Goal: Task Accomplishment & Management: Manage account settings

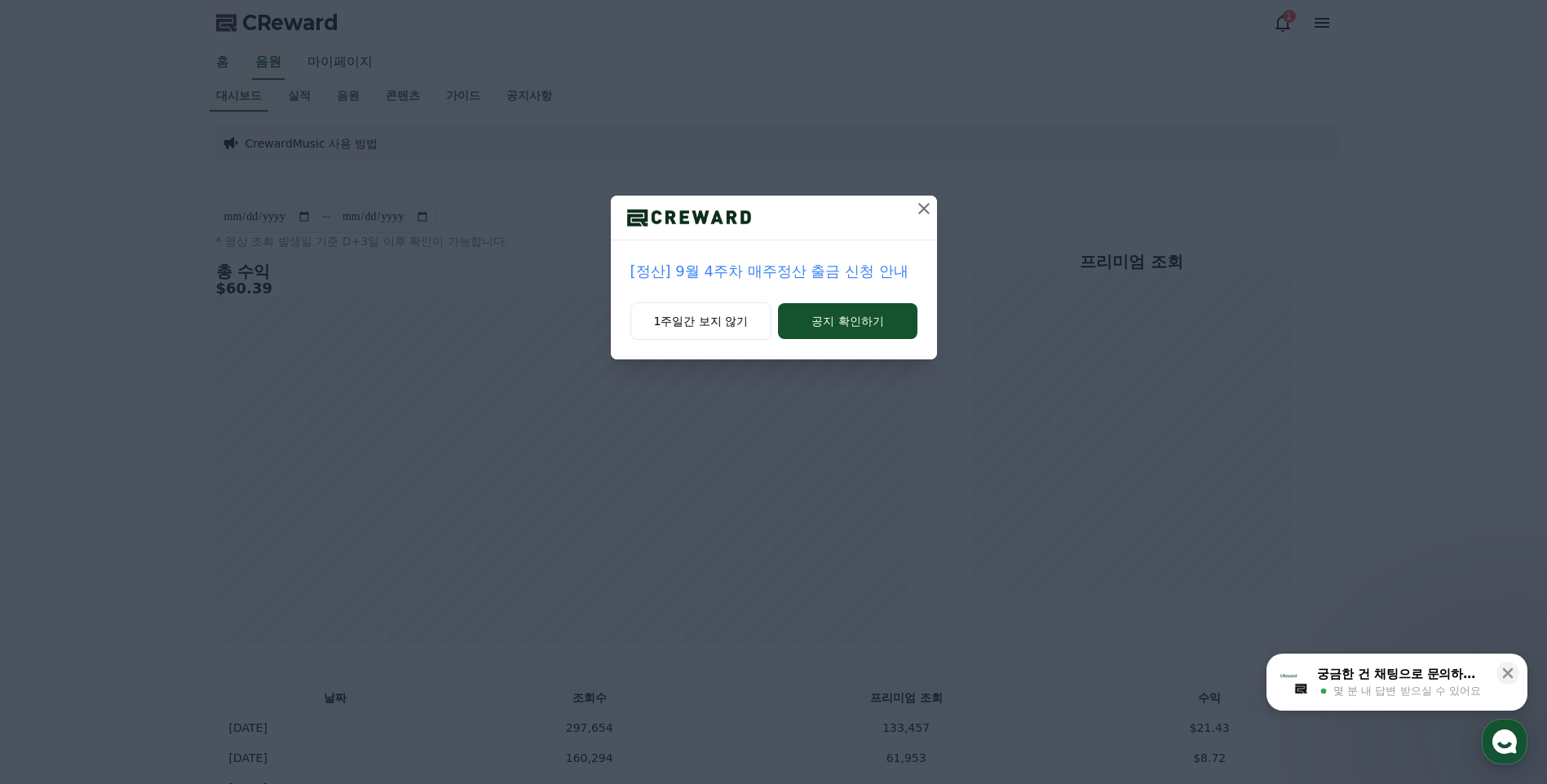
click at [917, 212] on icon at bounding box center [924, 209] width 20 height 20
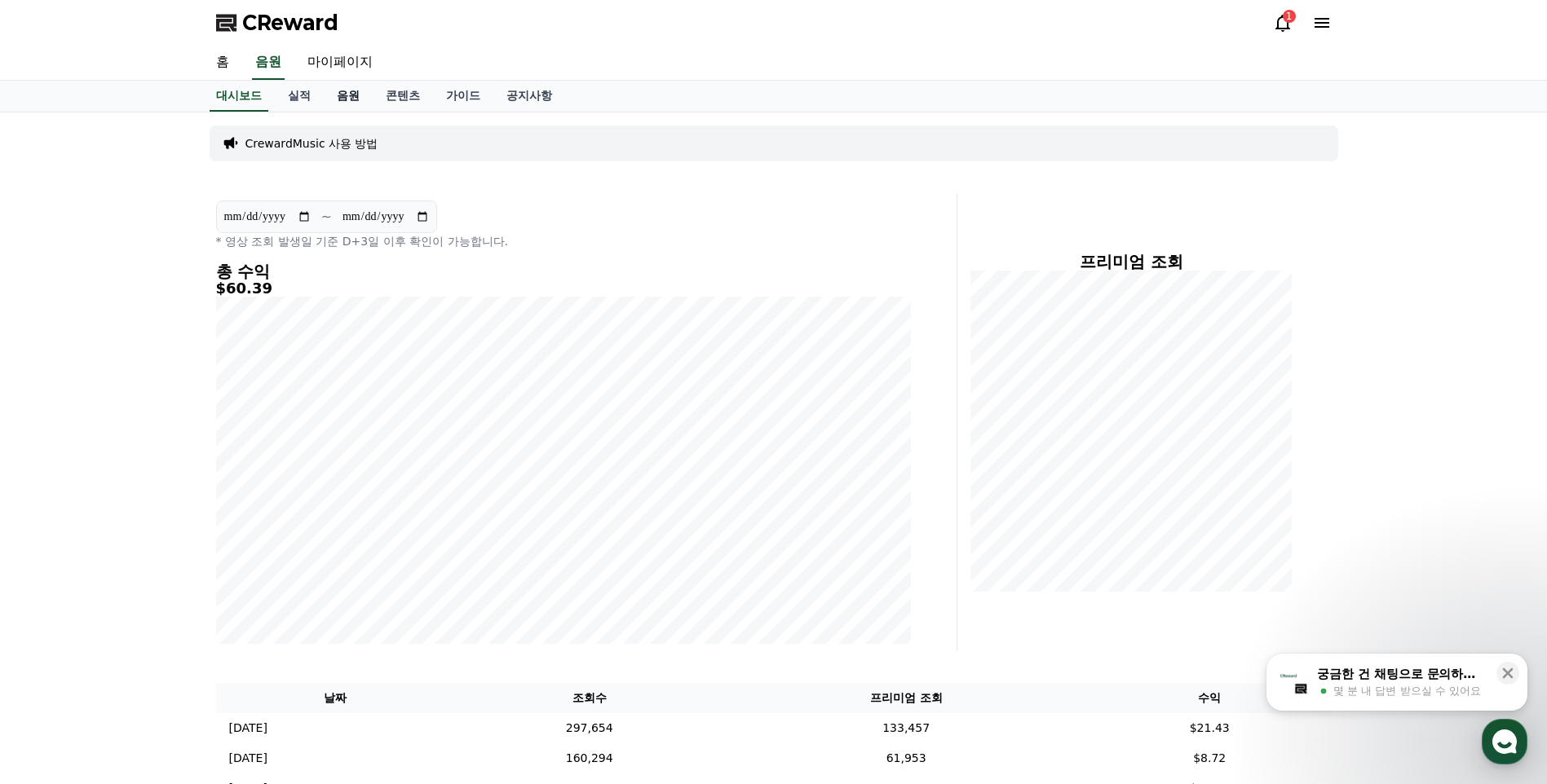
click at [345, 87] on link "음원" at bounding box center [348, 95] width 49 height 31
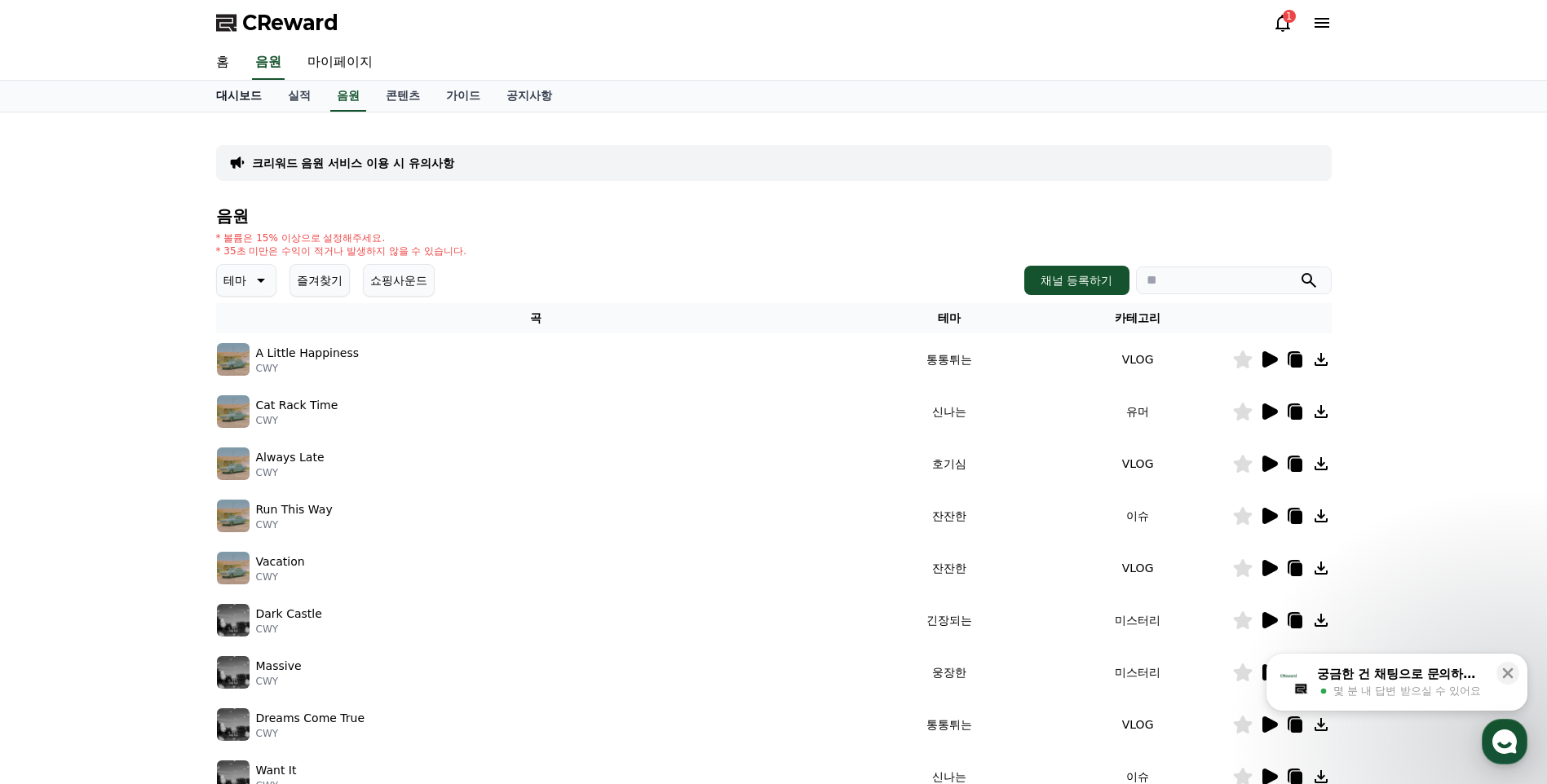
click at [267, 89] on link "대시보드" at bounding box center [239, 95] width 72 height 31
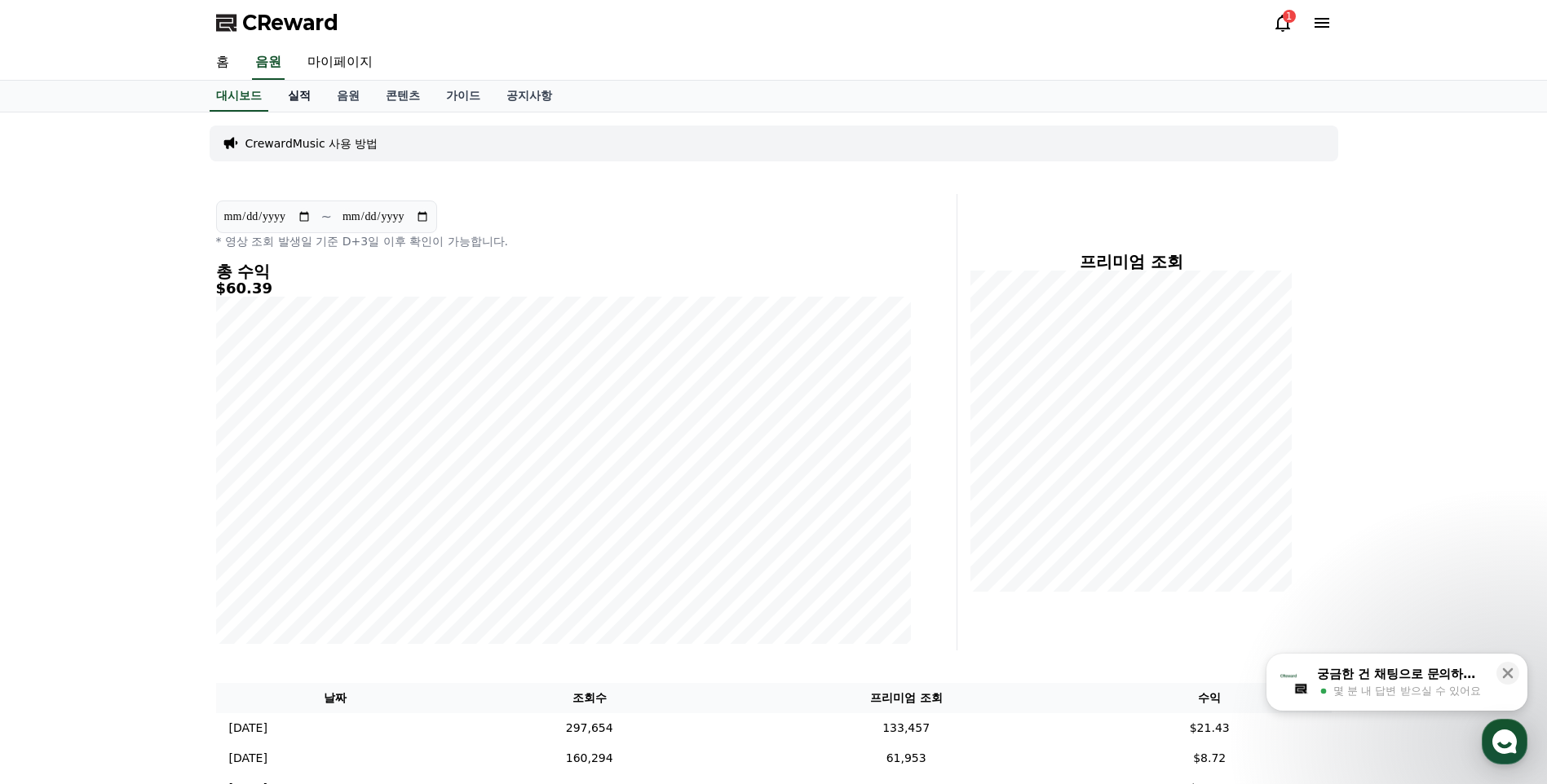
click at [291, 92] on link "실적" at bounding box center [299, 95] width 49 height 31
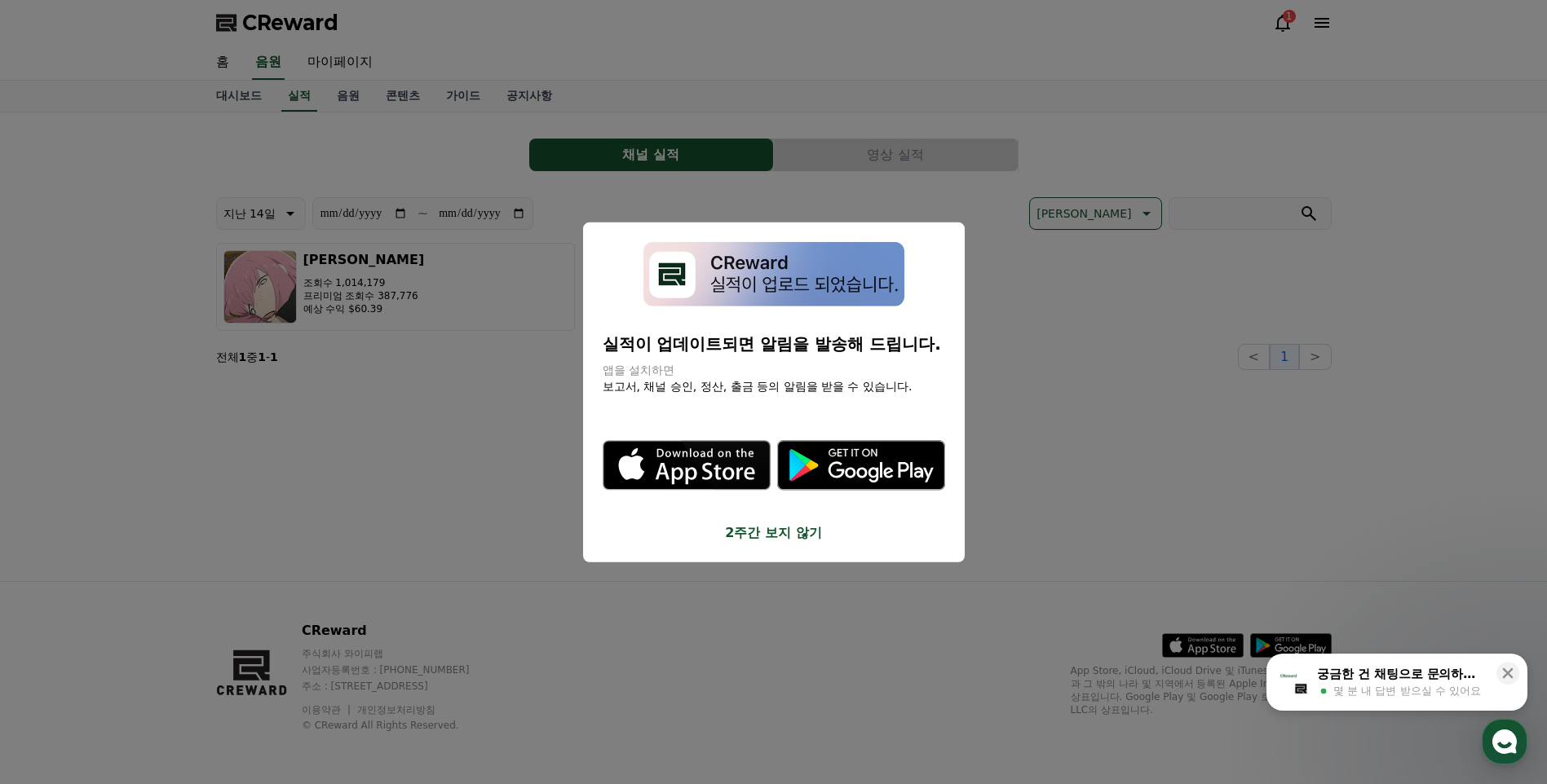
click at [365, 269] on button "close modal" at bounding box center [774, 392] width 1547 height 784
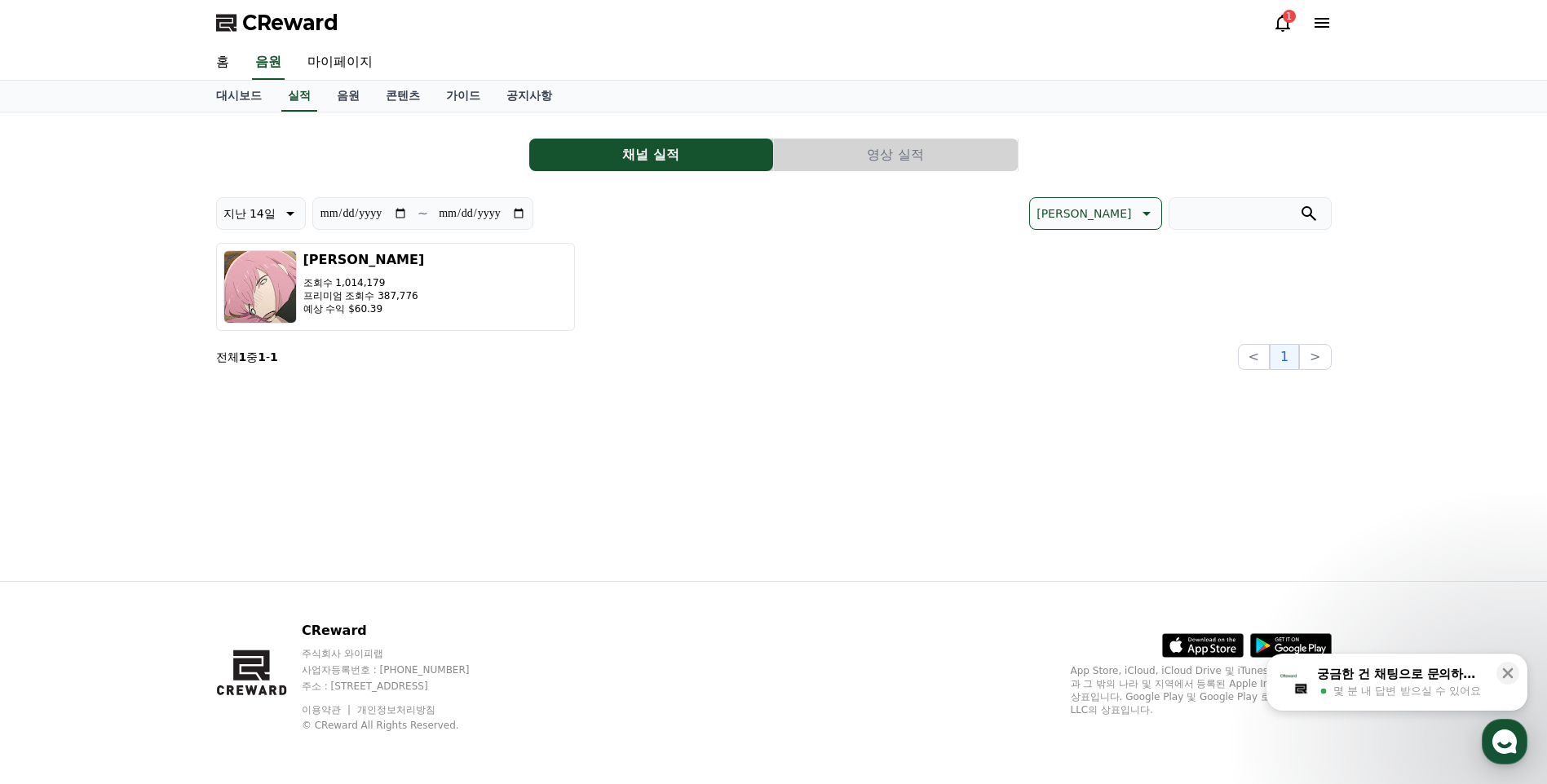
click at [1286, 24] on icon at bounding box center [1283, 23] width 20 height 20
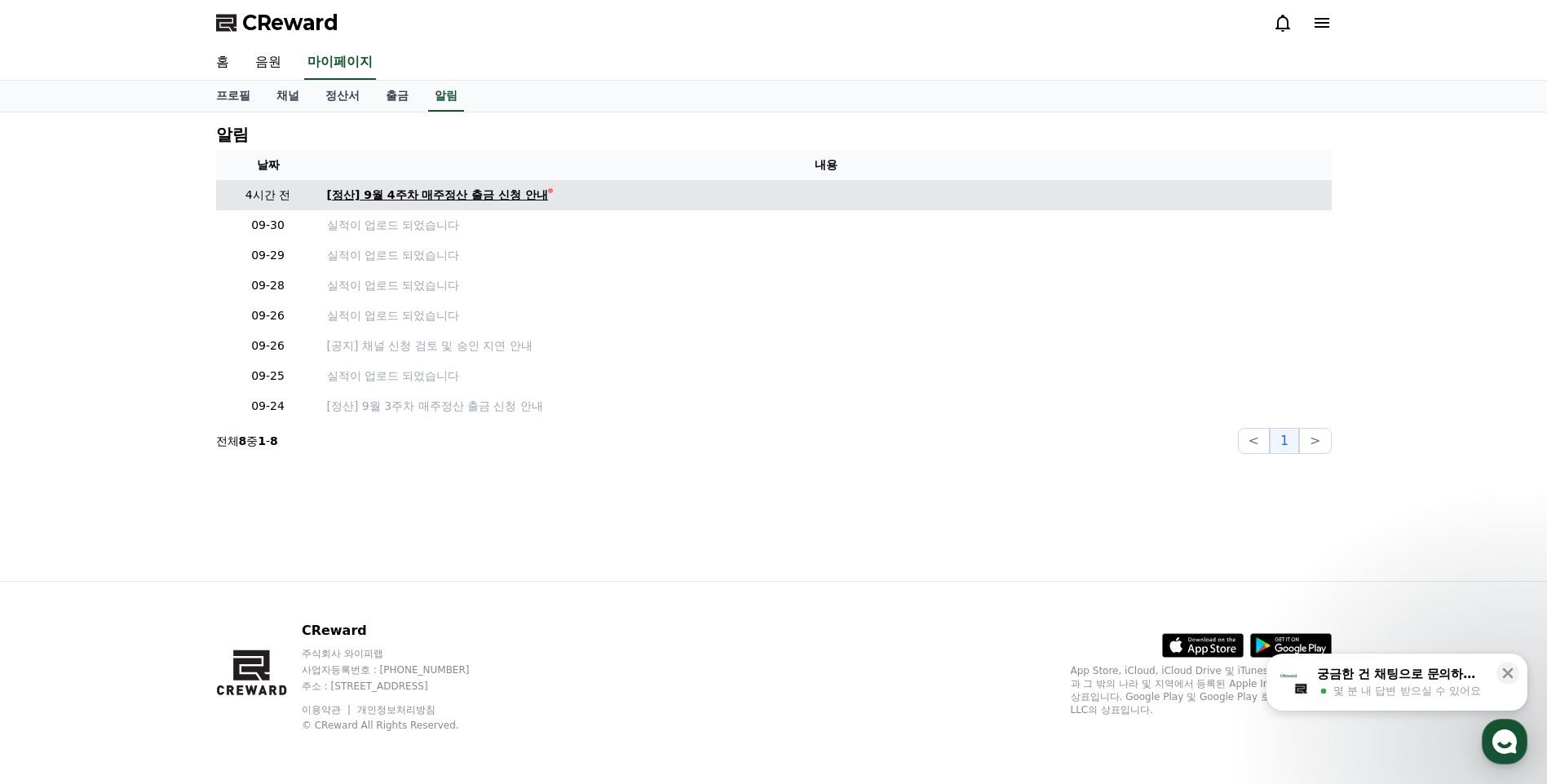
click at [453, 195] on div "[정산] 9월 4주차 매주정산 출금 신청 안내" at bounding box center [438, 195] width 222 height 17
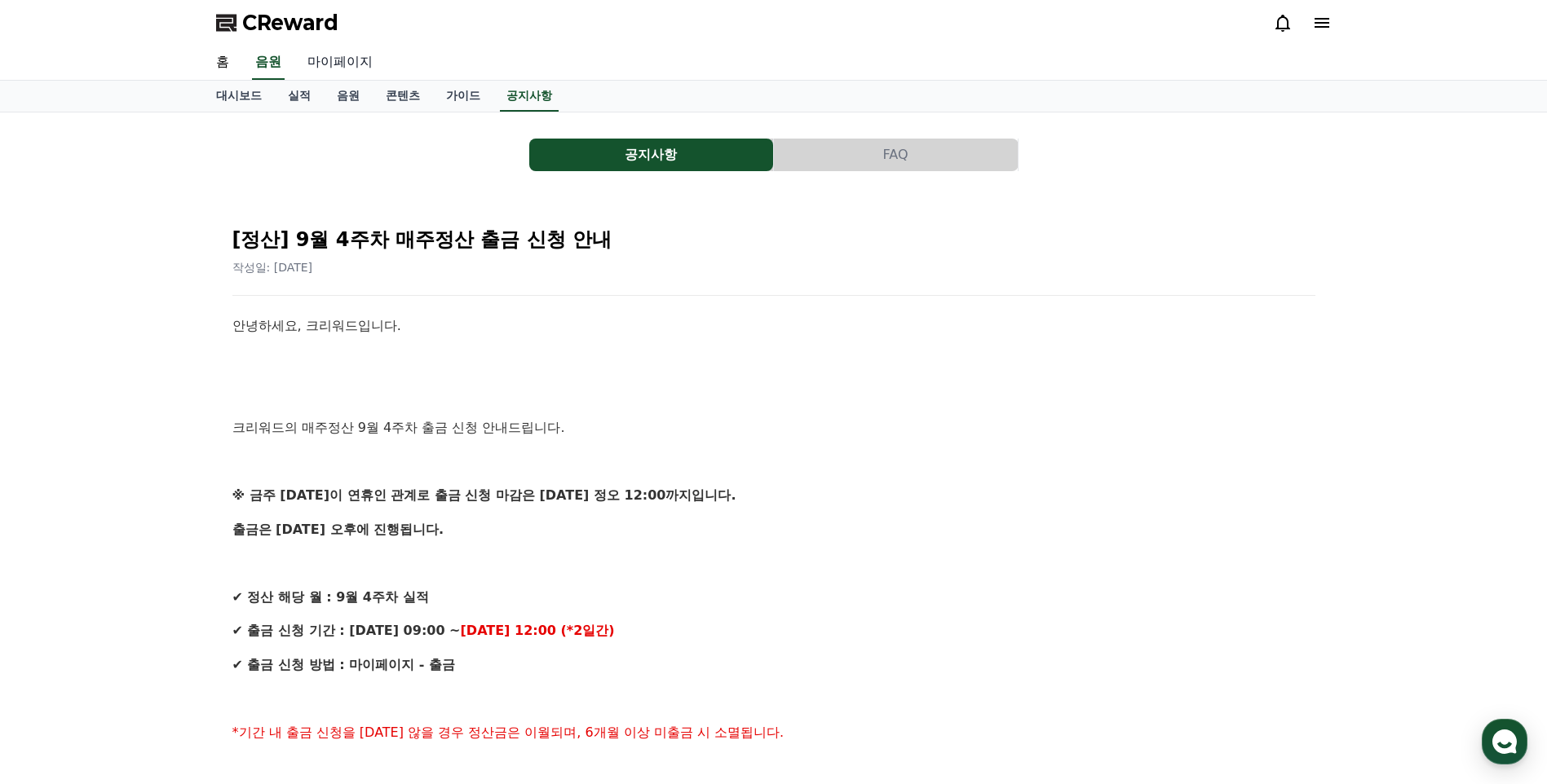
click at [355, 65] on link "마이페이지" at bounding box center [340, 62] width 91 height 34
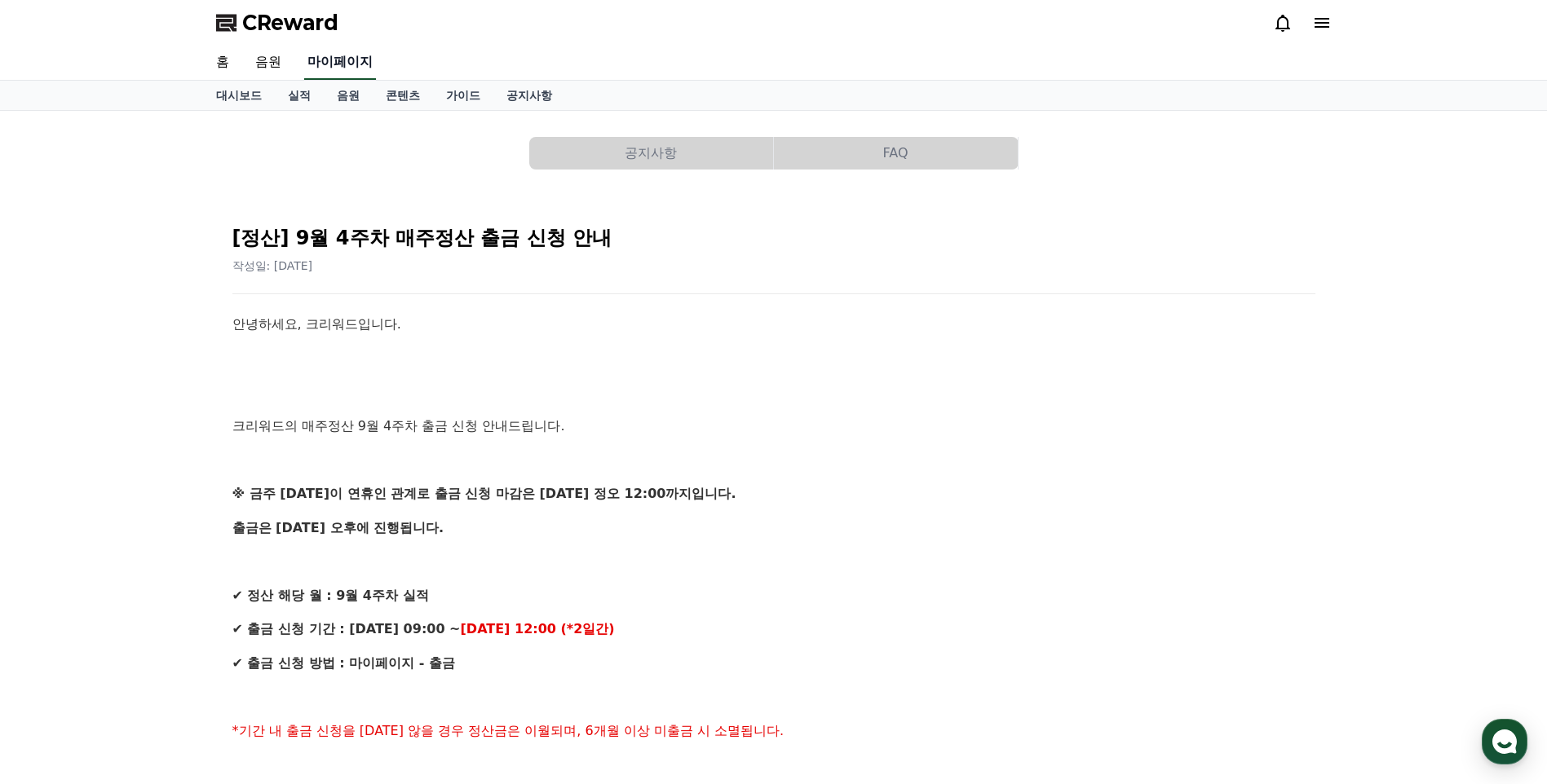
select select "**********"
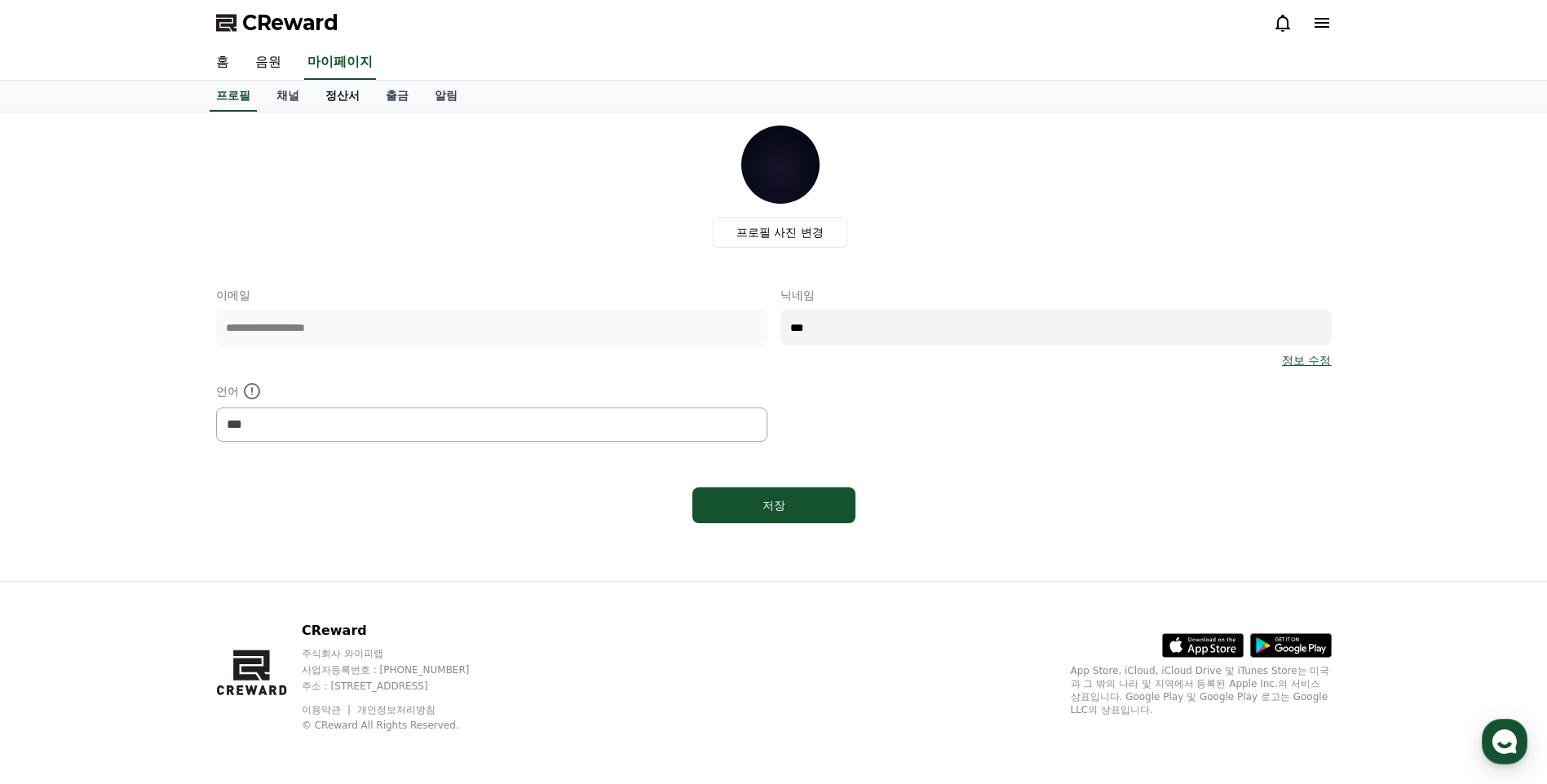
click at [360, 92] on link "정산서" at bounding box center [342, 95] width 60 height 31
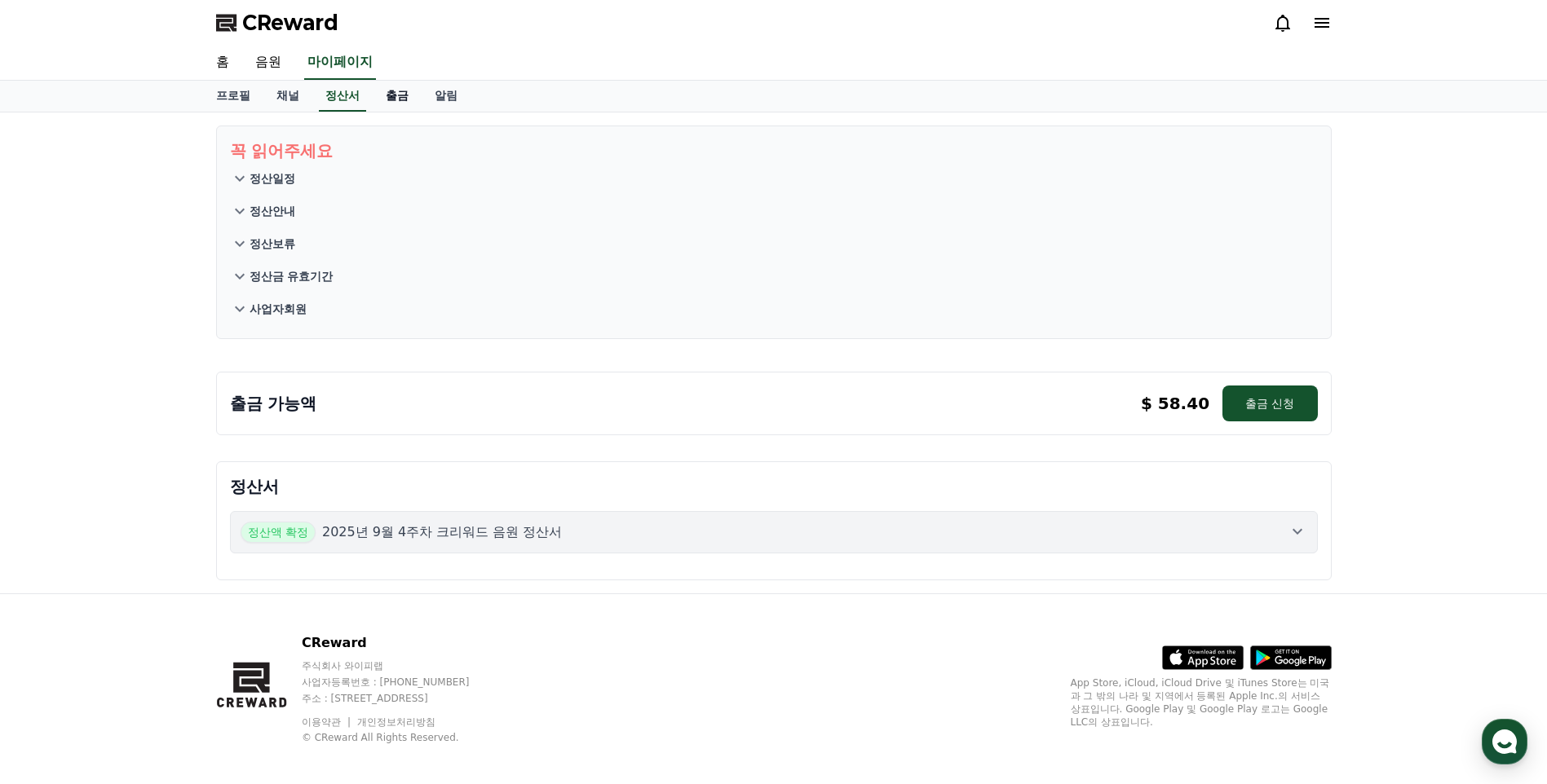
click at [397, 96] on link "출금" at bounding box center [397, 95] width 49 height 31
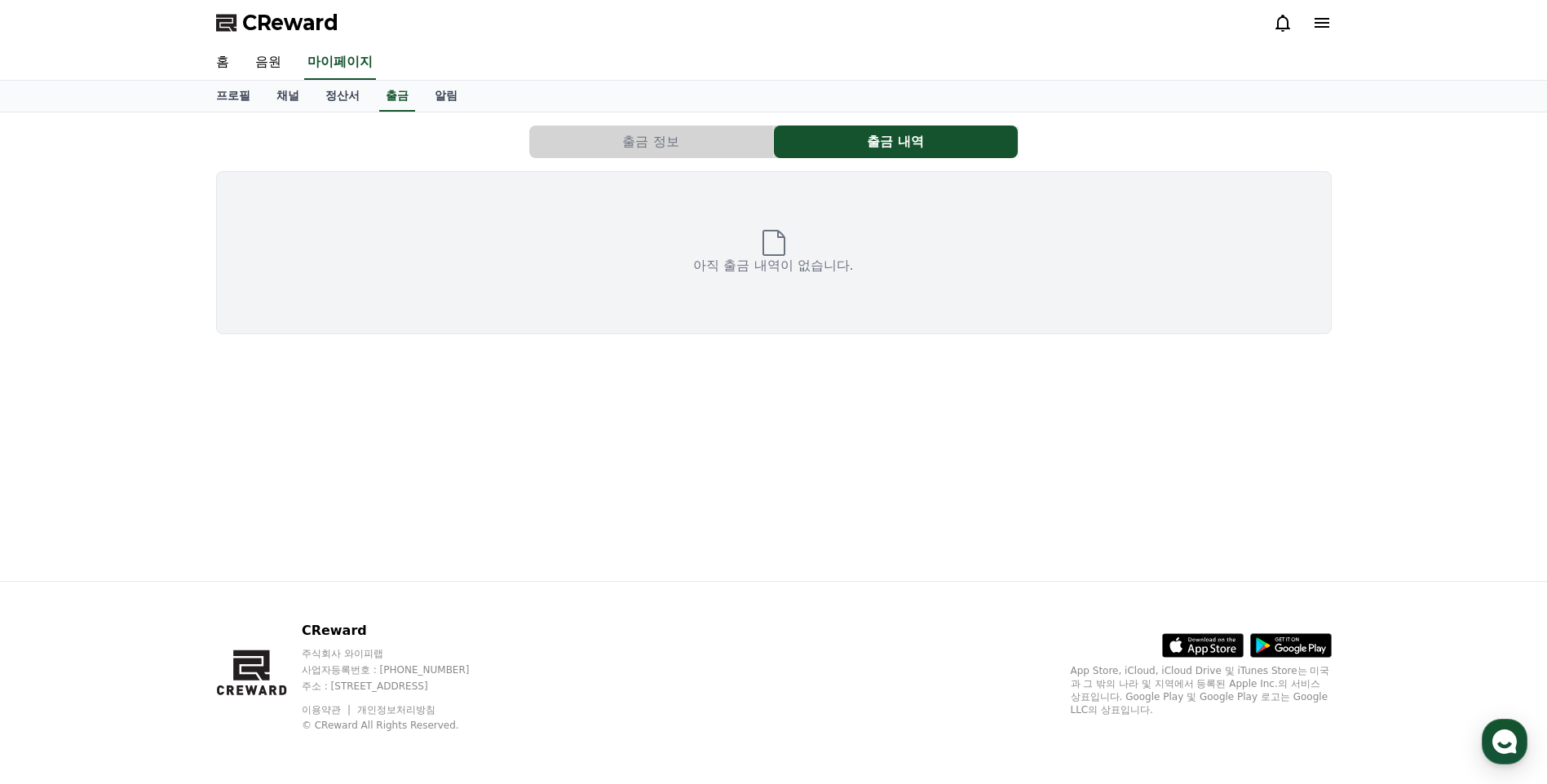
click at [692, 138] on button "출금 정보" at bounding box center [651, 142] width 243 height 32
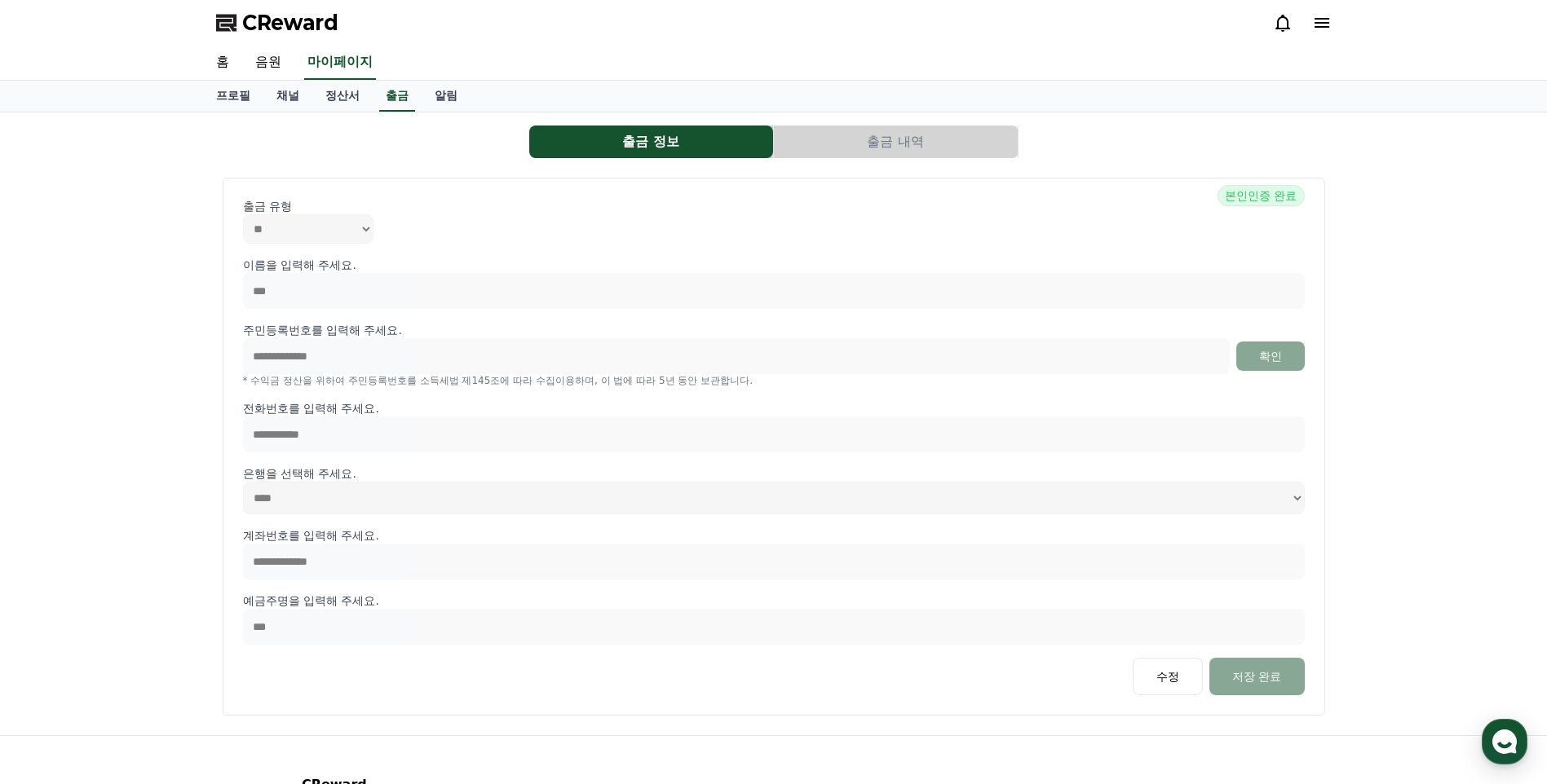
click at [846, 150] on button "출금 내역" at bounding box center [895, 142] width 243 height 32
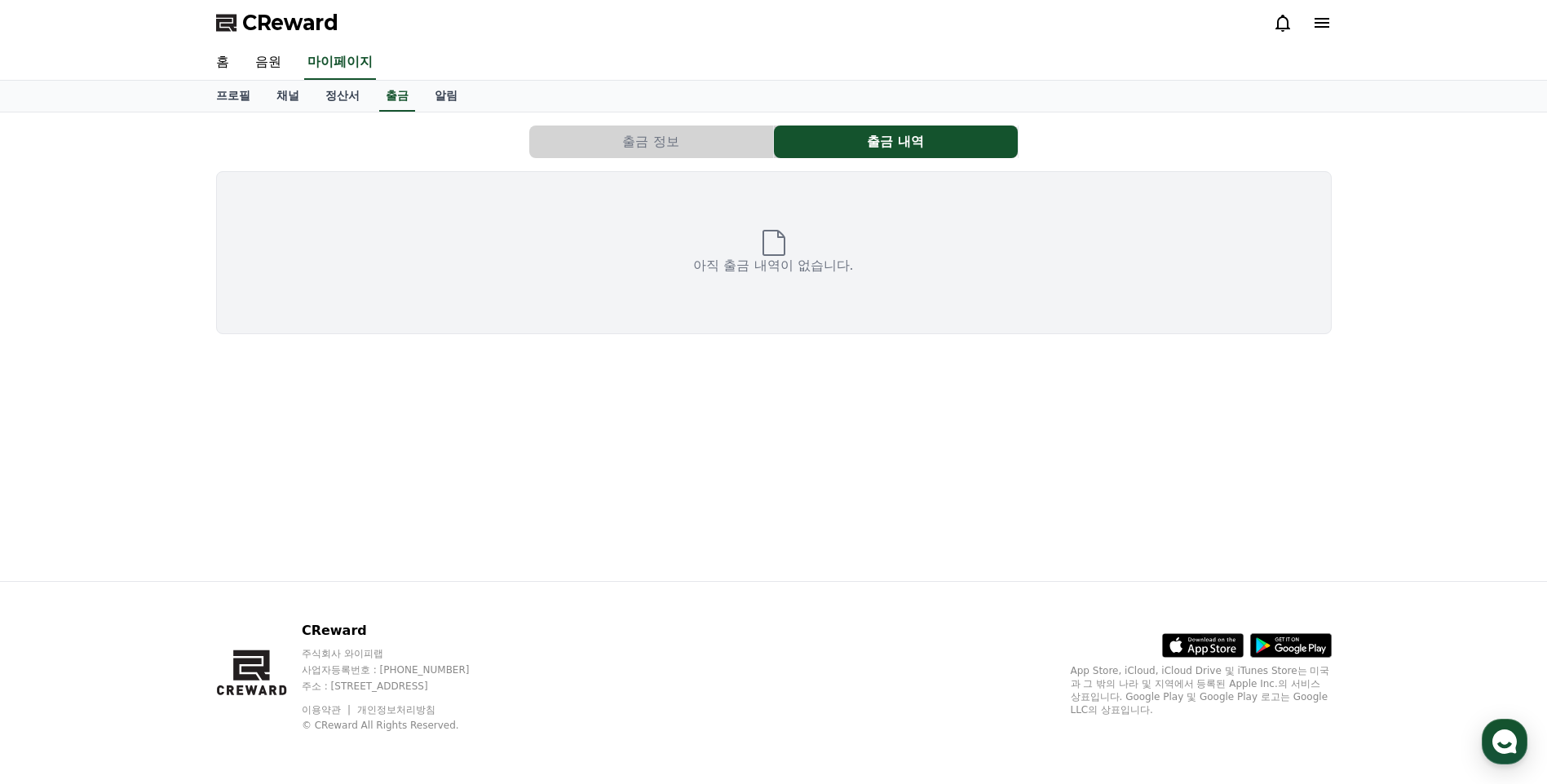
click at [813, 228] on div "아직 출금 내역이 없습니다." at bounding box center [774, 253] width 1116 height 163
click at [602, 126] on button "출금 정보" at bounding box center [651, 142] width 243 height 32
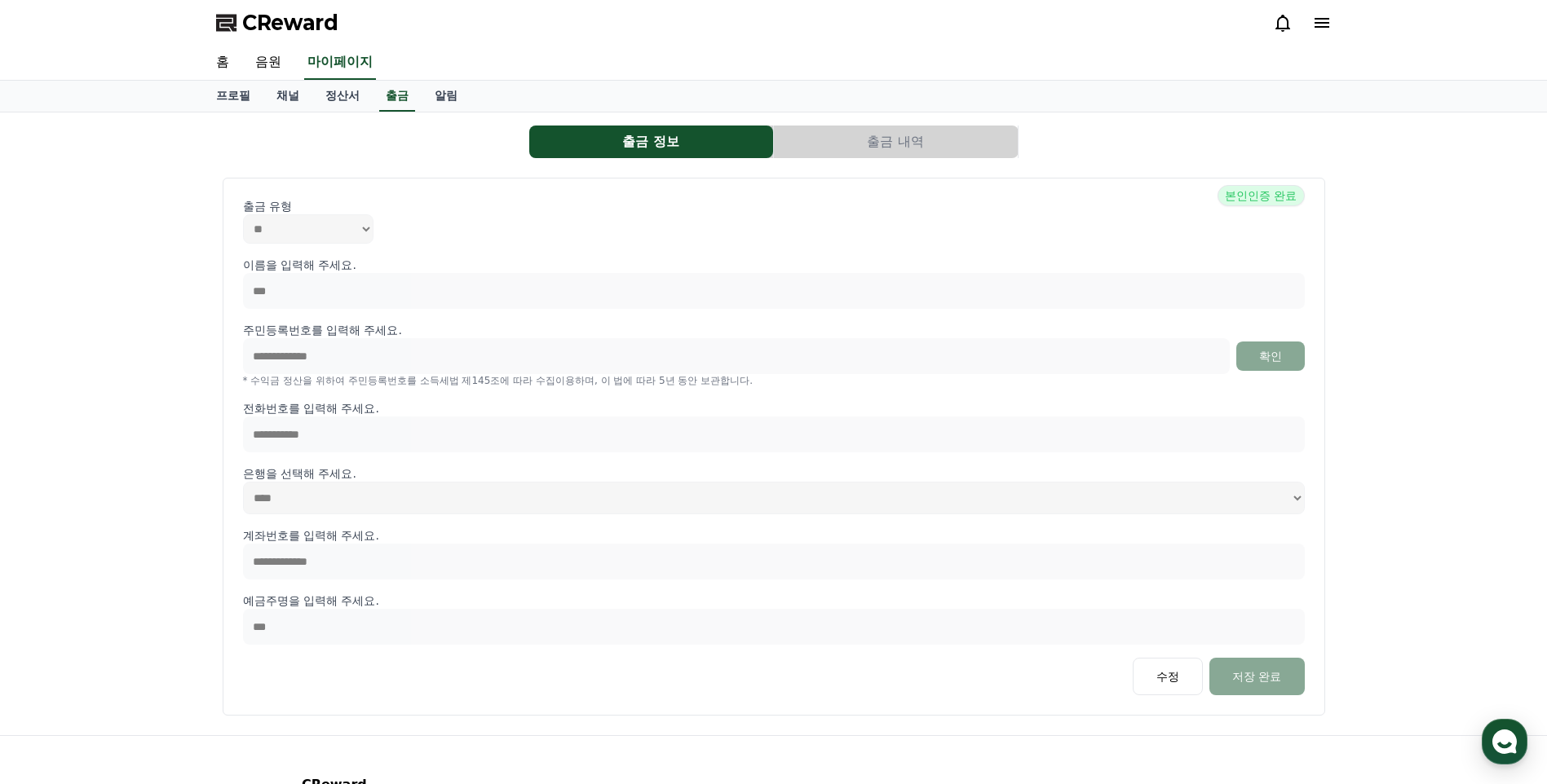
click at [119, 340] on div "**********" at bounding box center [774, 424] width 1547 height 623
drag, startPoint x: 119, startPoint y: 340, endPoint x: 137, endPoint y: 340, distance: 18.0
click at [137, 340] on div "**********" at bounding box center [774, 424] width 1547 height 623
click at [927, 130] on button "출금 내역" at bounding box center [895, 142] width 243 height 32
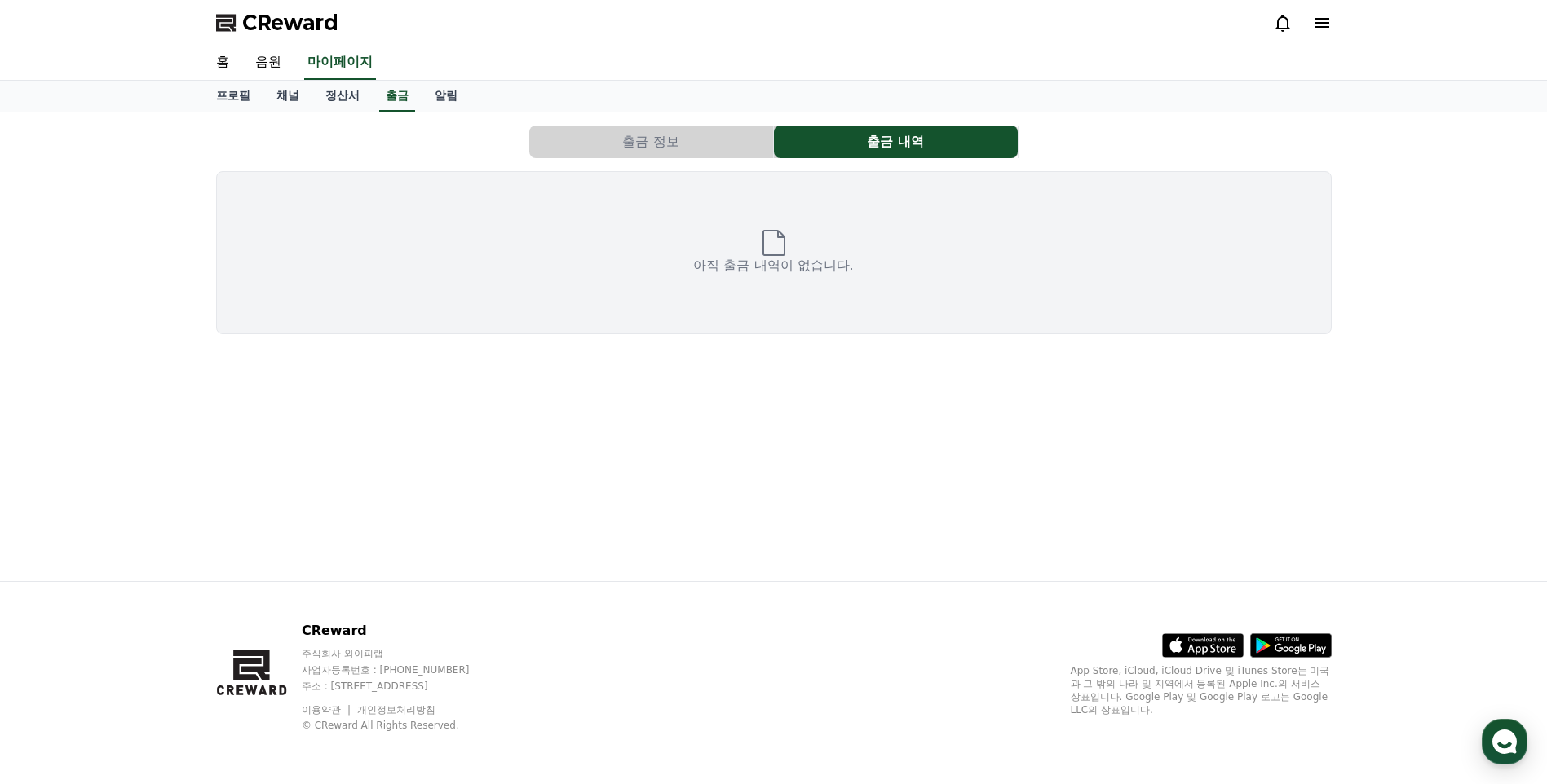
click at [732, 154] on button "출금 정보" at bounding box center [651, 142] width 243 height 32
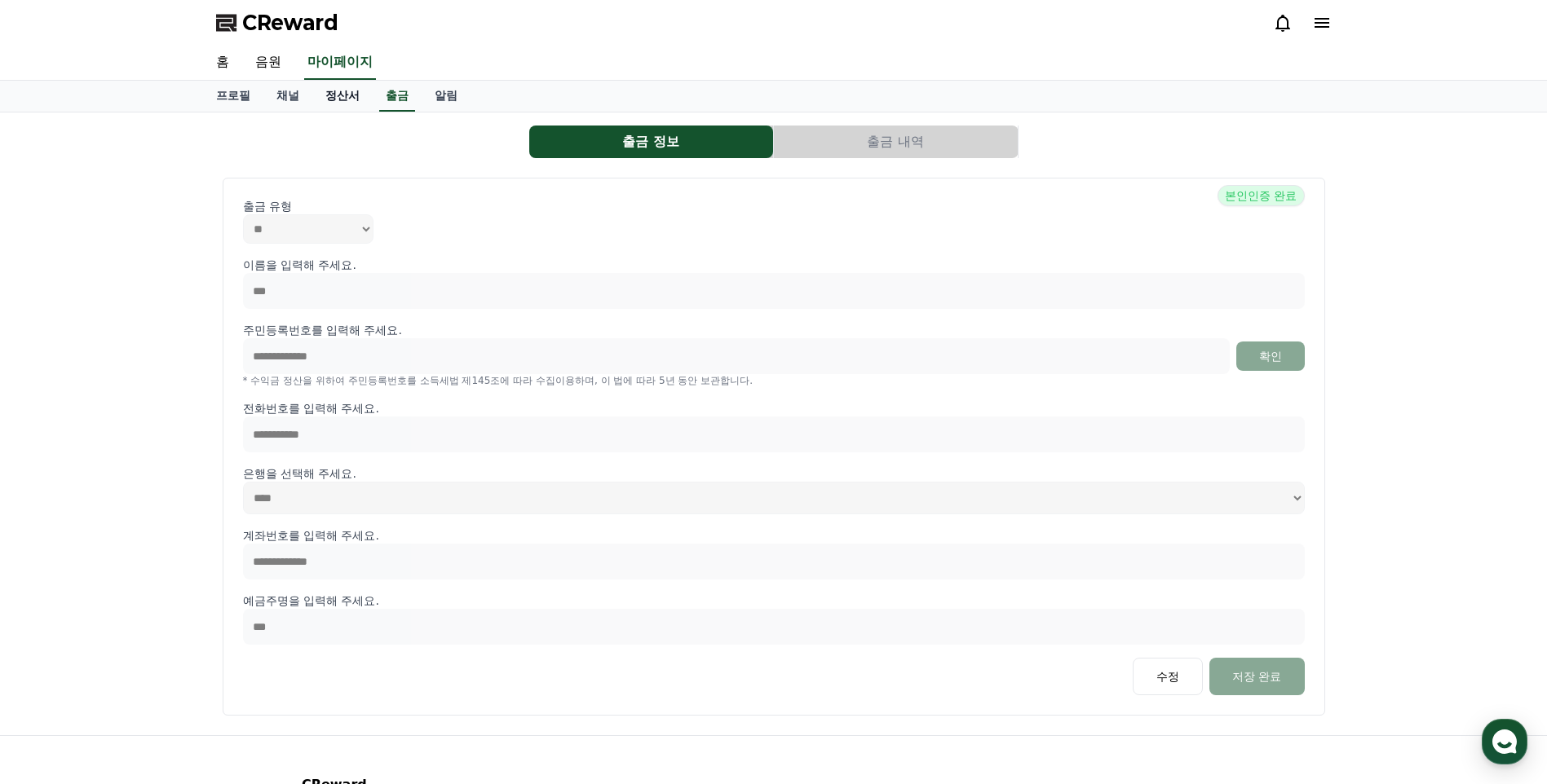
click at [341, 99] on link "정산서" at bounding box center [342, 95] width 60 height 31
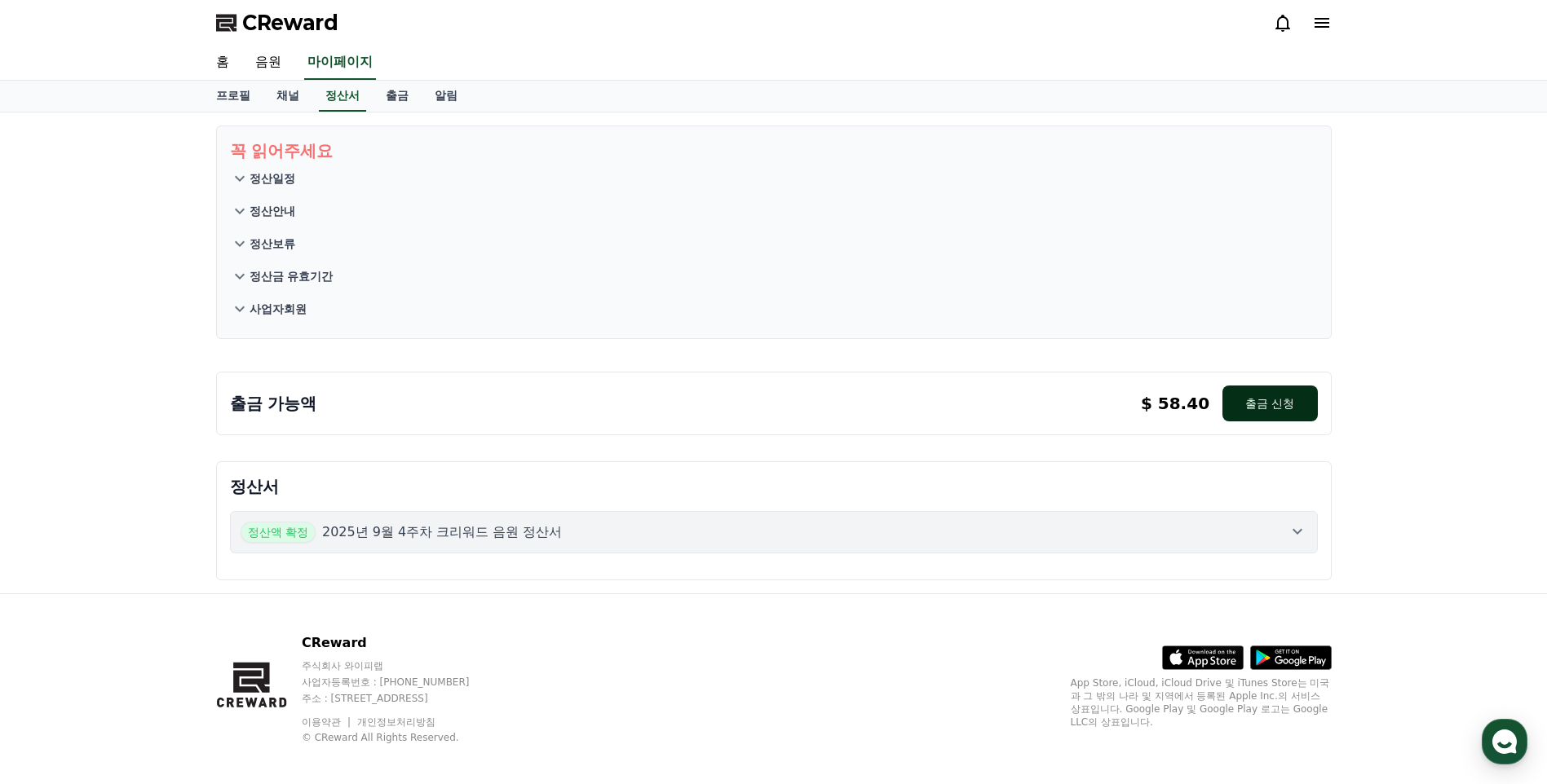
click at [1276, 392] on button "출금 신청" at bounding box center [1270, 403] width 94 height 36
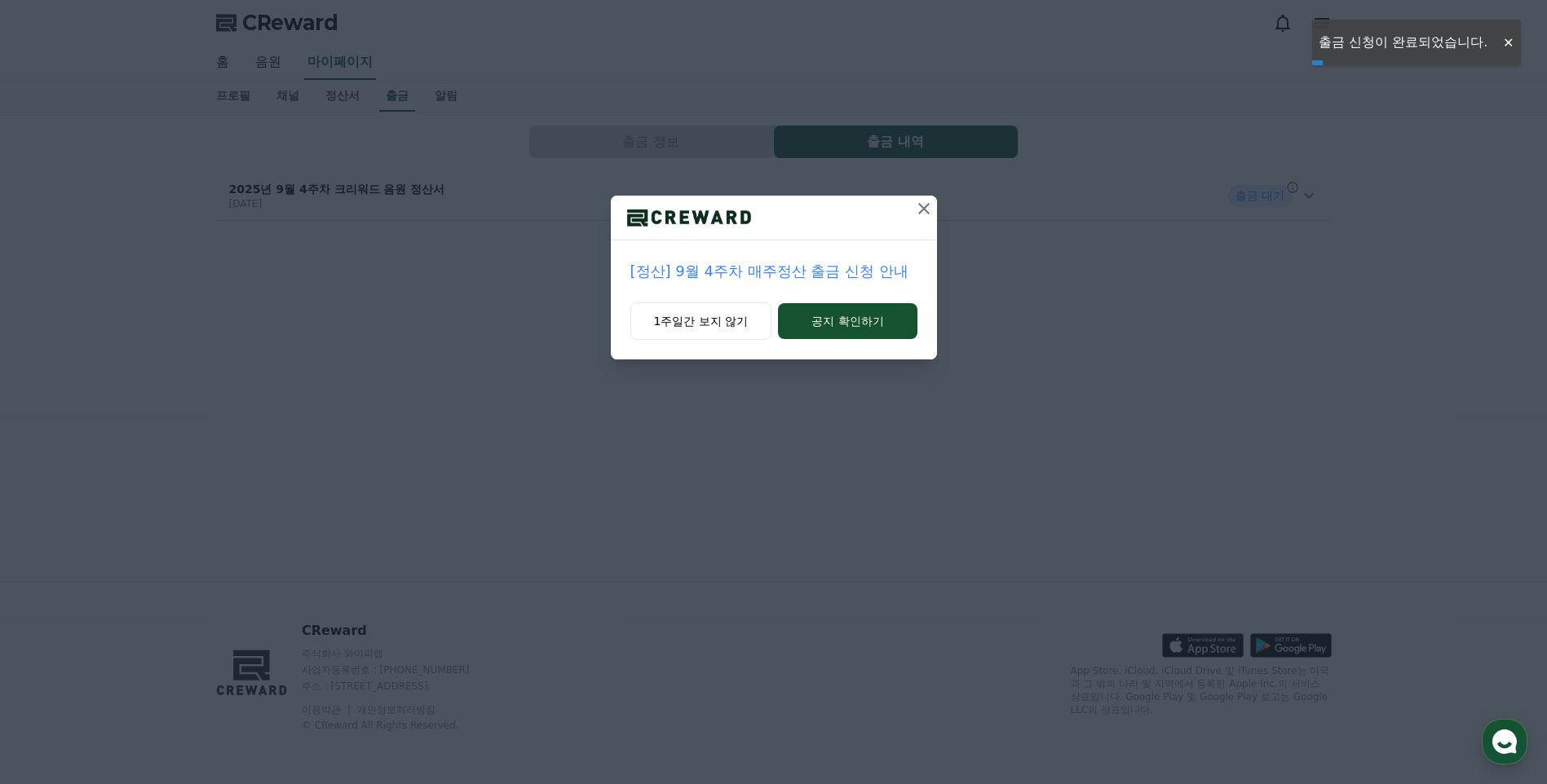
click at [921, 208] on icon at bounding box center [924, 209] width 20 height 20
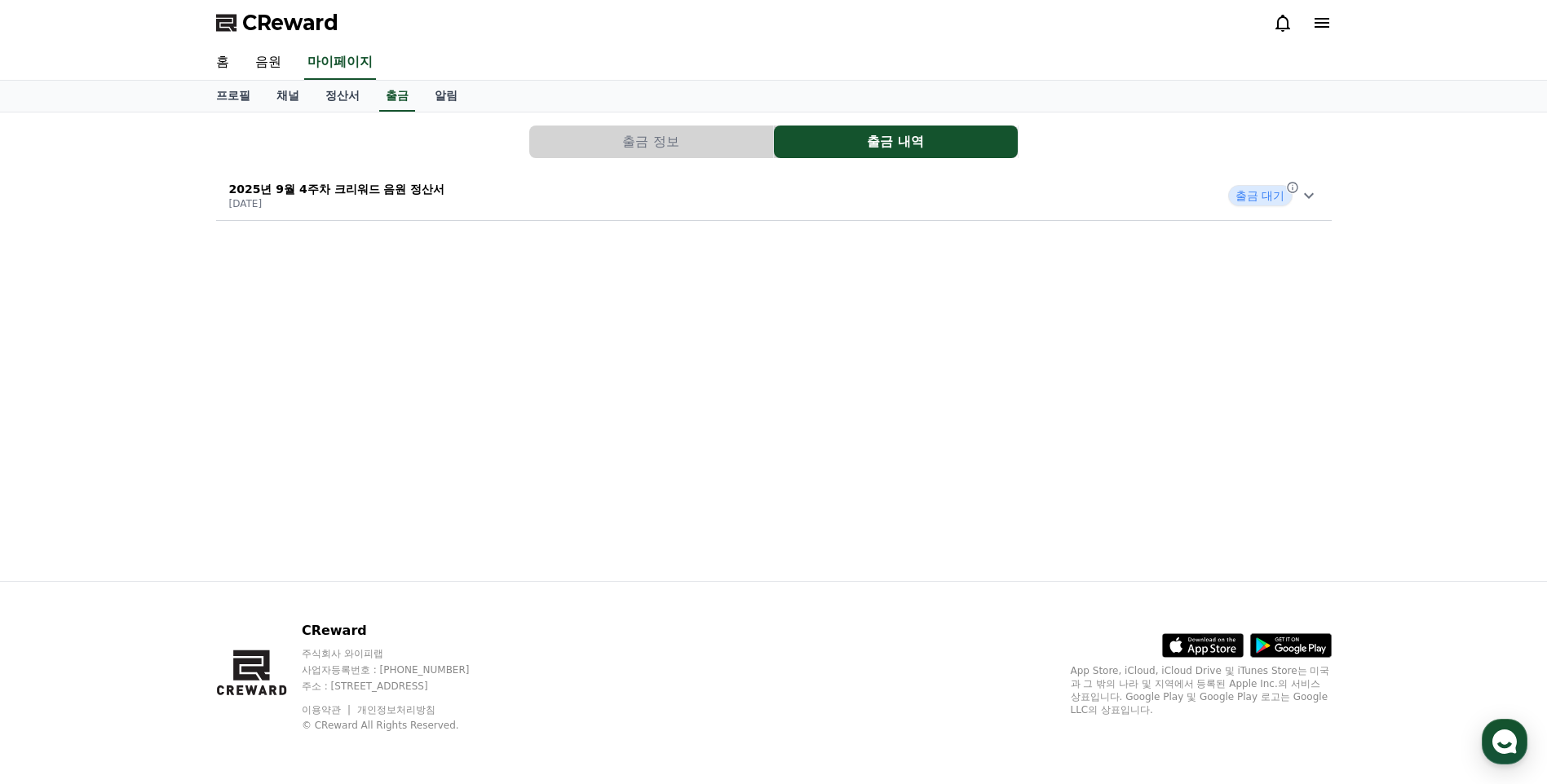
click at [393, 185] on p "2025년 9월 4주차 크리워드 음원 정산서" at bounding box center [337, 190] width 216 height 17
click at [358, 83] on link "정산서" at bounding box center [342, 95] width 60 height 31
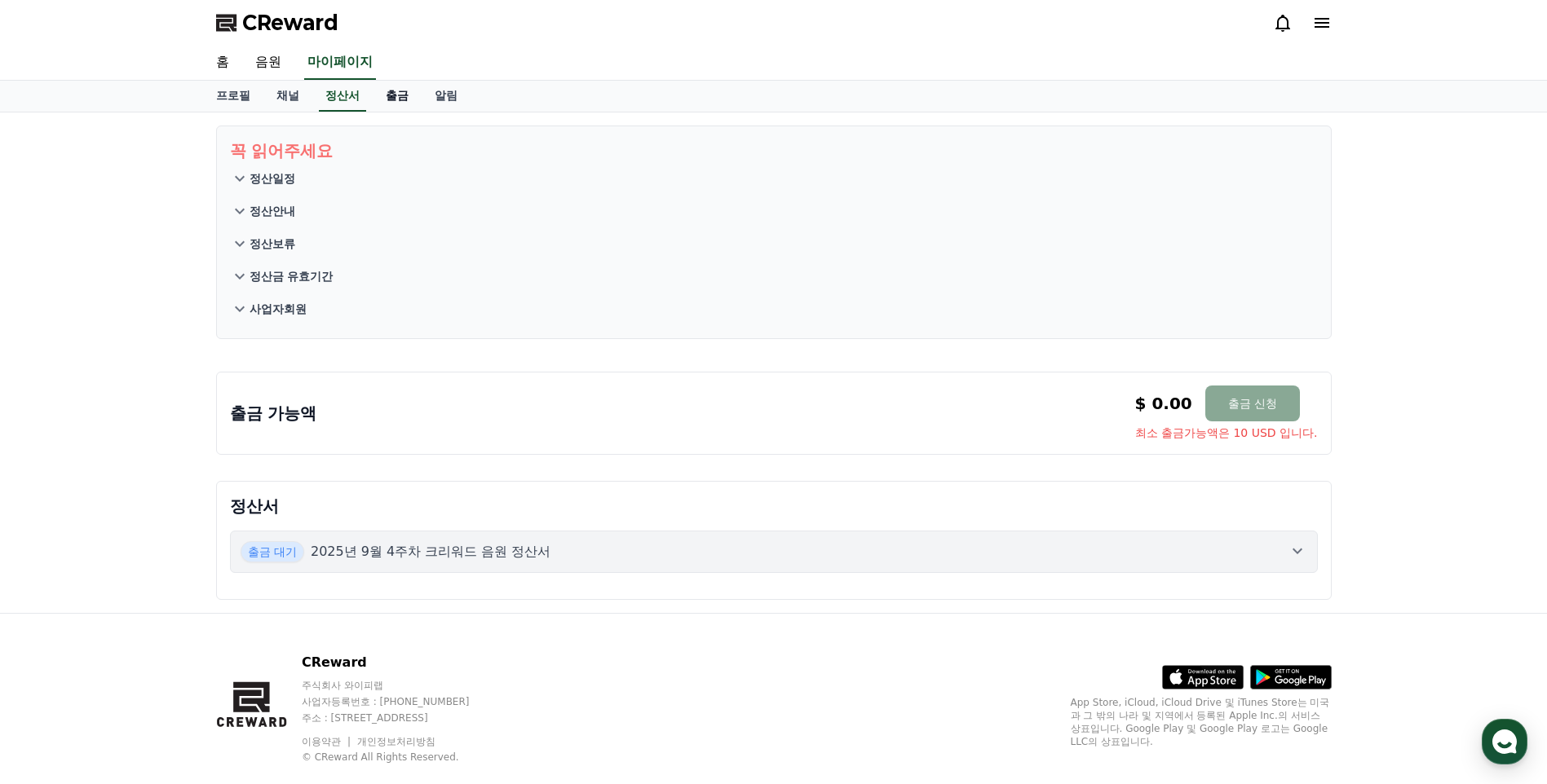
click at [383, 89] on link "출금" at bounding box center [397, 95] width 49 height 31
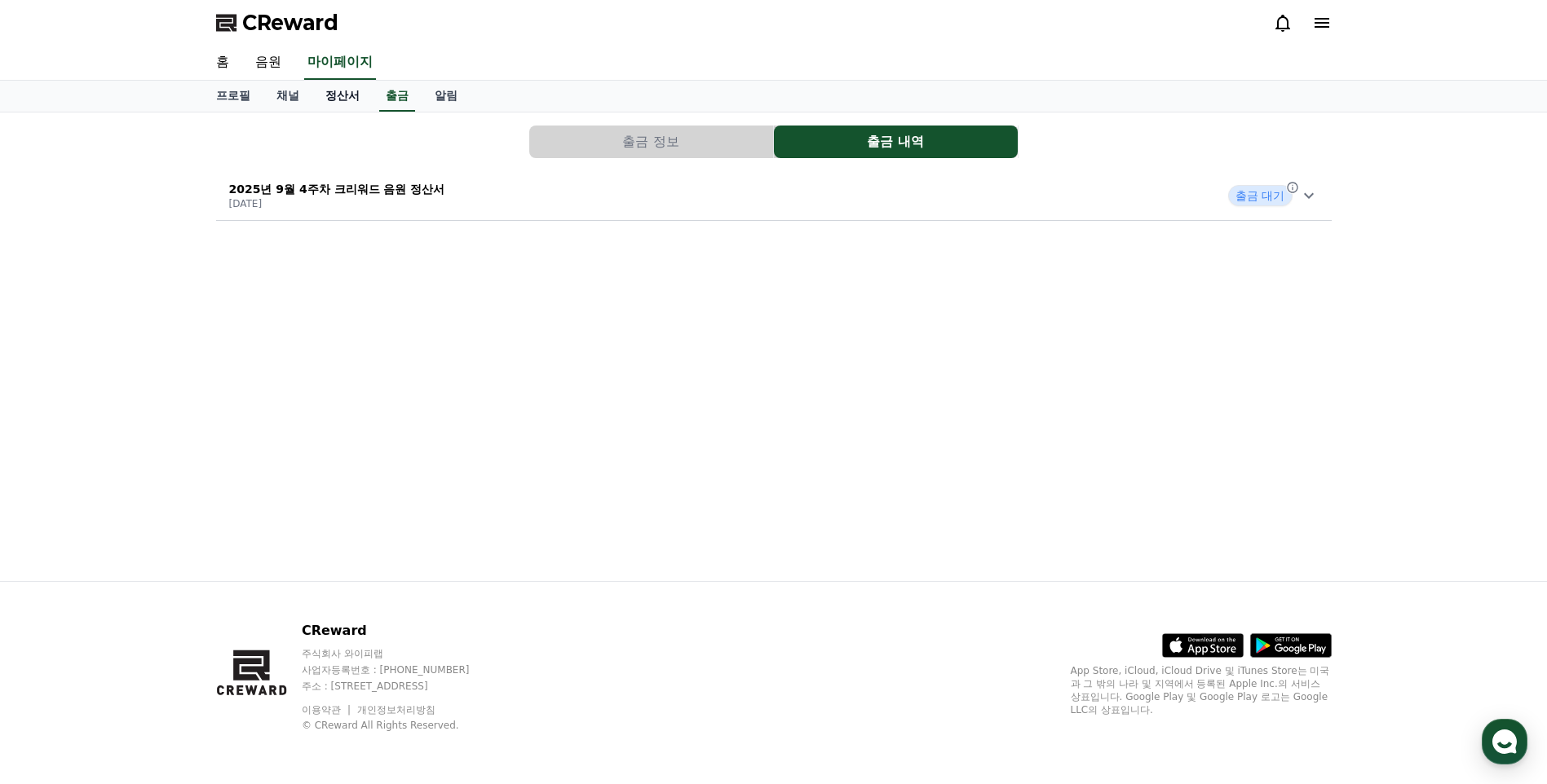
click at [347, 90] on link "정산서" at bounding box center [342, 95] width 60 height 31
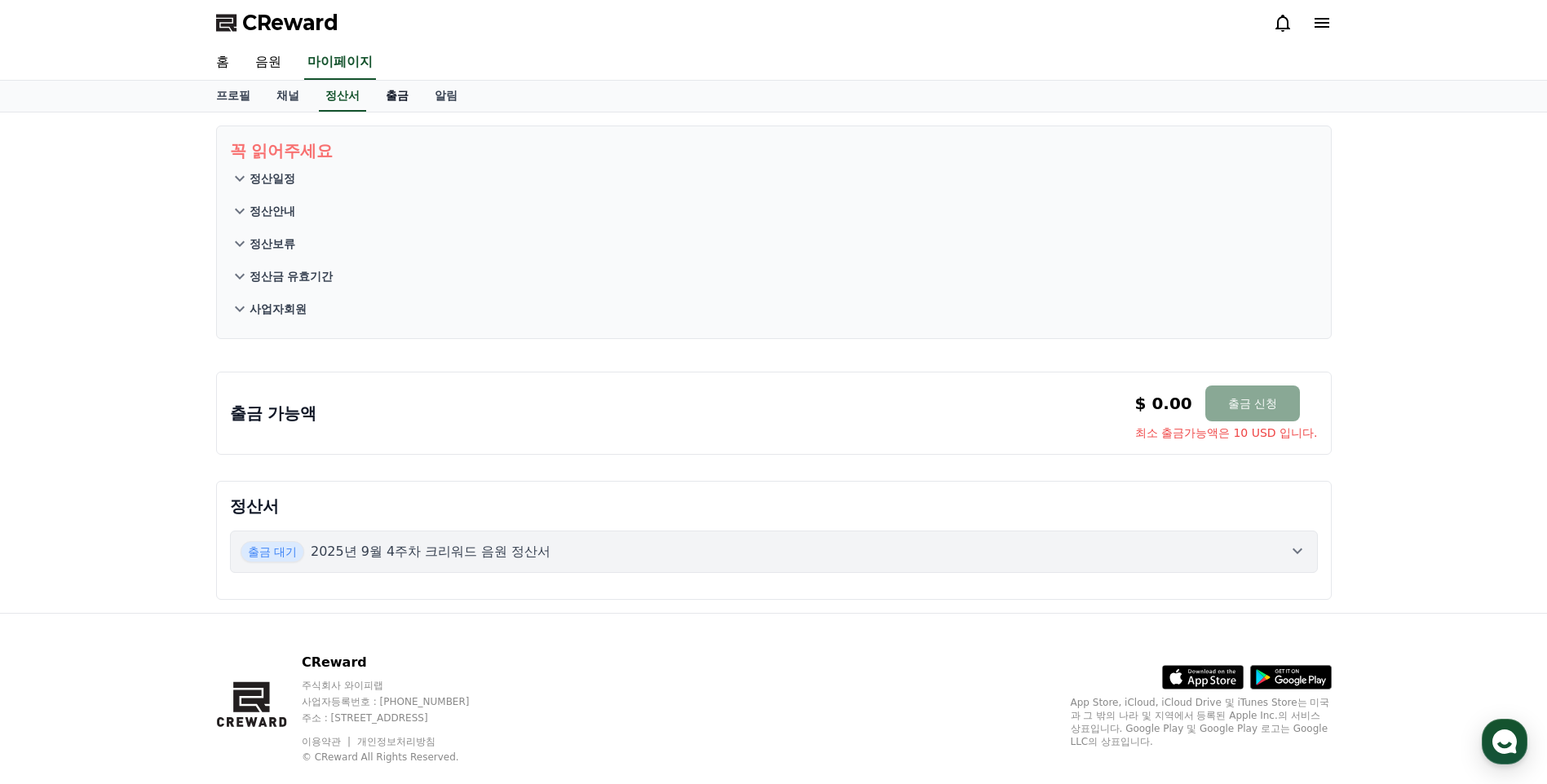
click at [397, 94] on link "출금" at bounding box center [397, 95] width 49 height 31
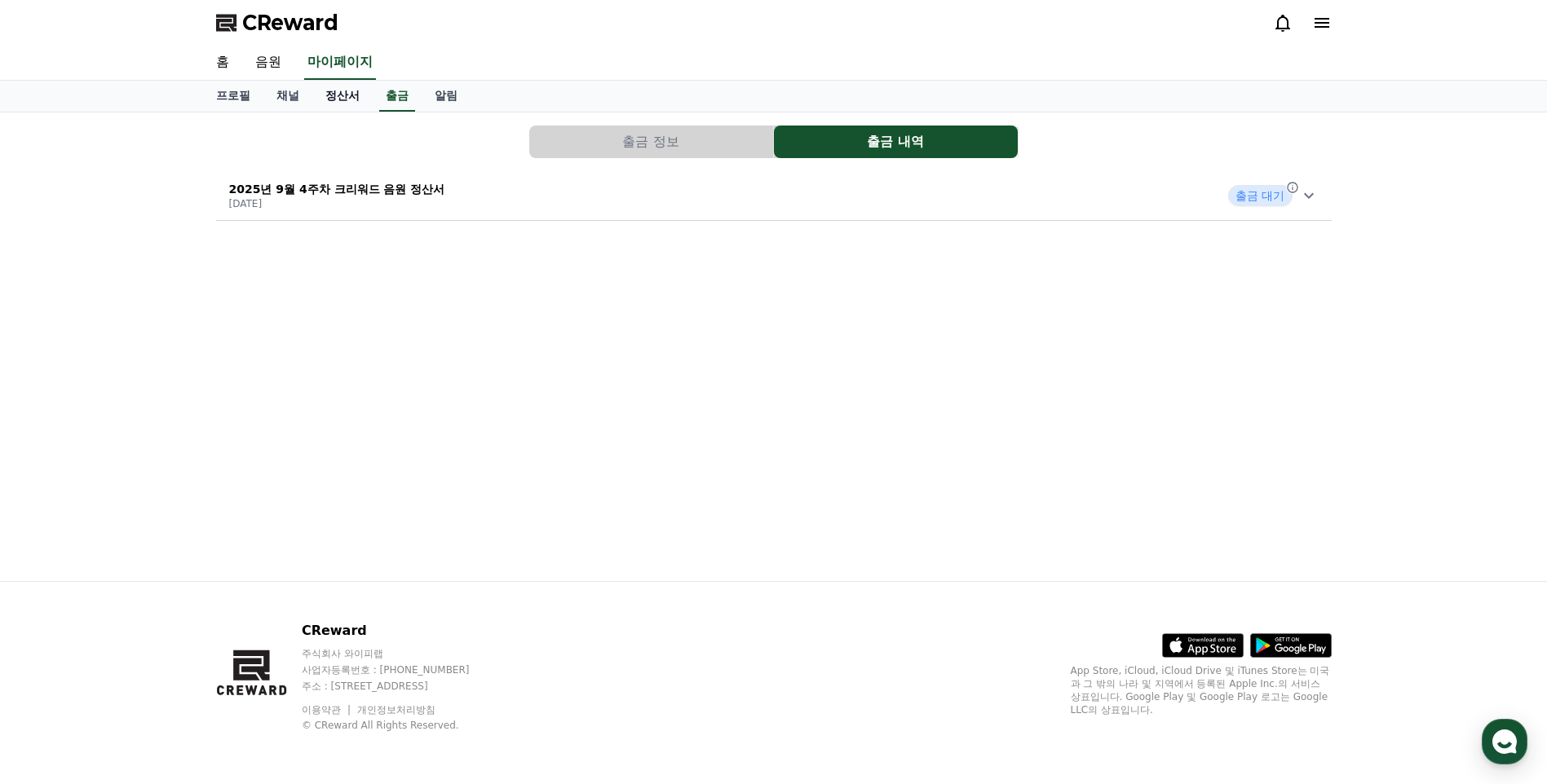
click at [334, 91] on link "정산서" at bounding box center [342, 95] width 60 height 31
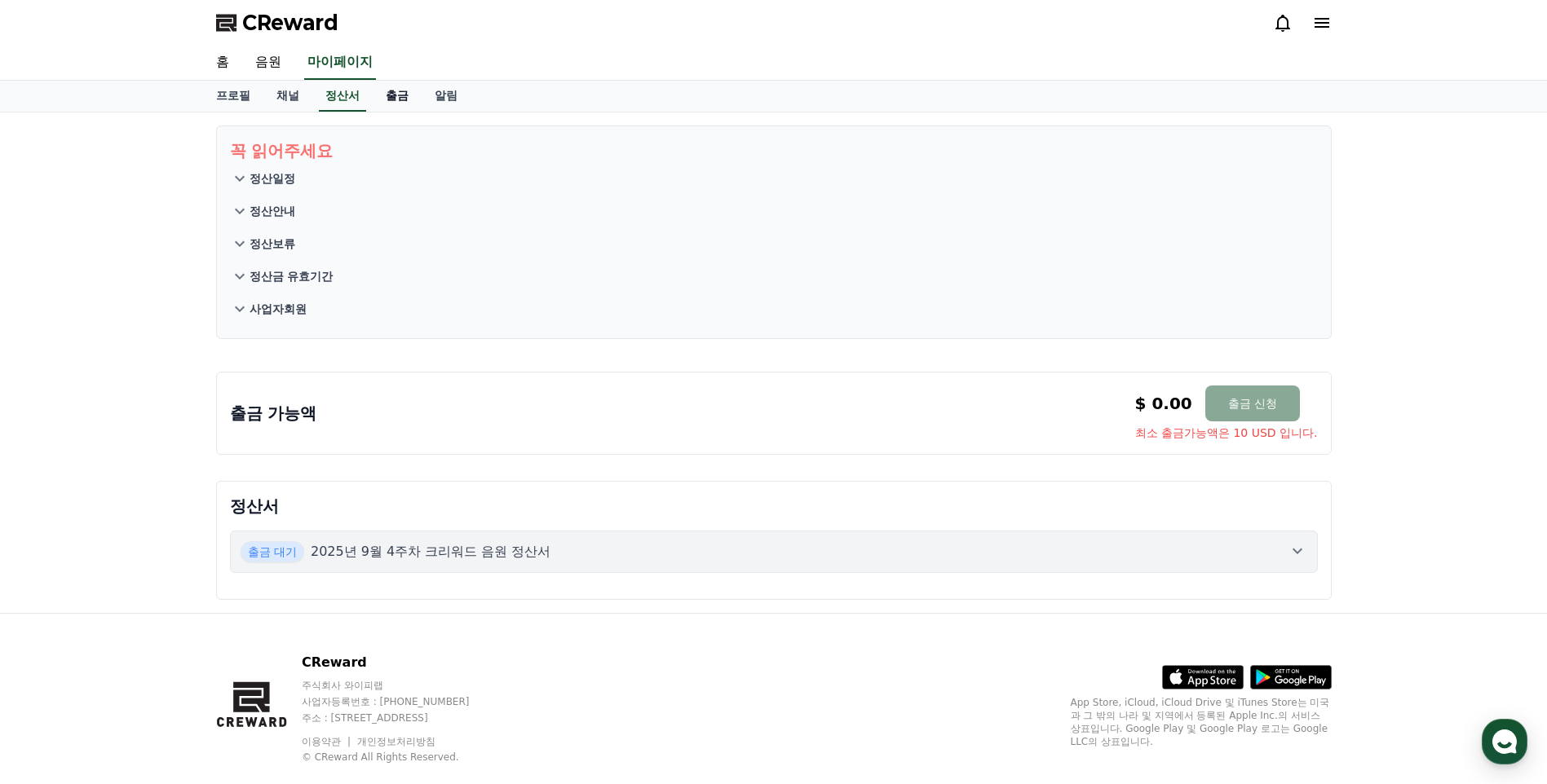
click at [389, 92] on link "출금" at bounding box center [397, 95] width 49 height 31
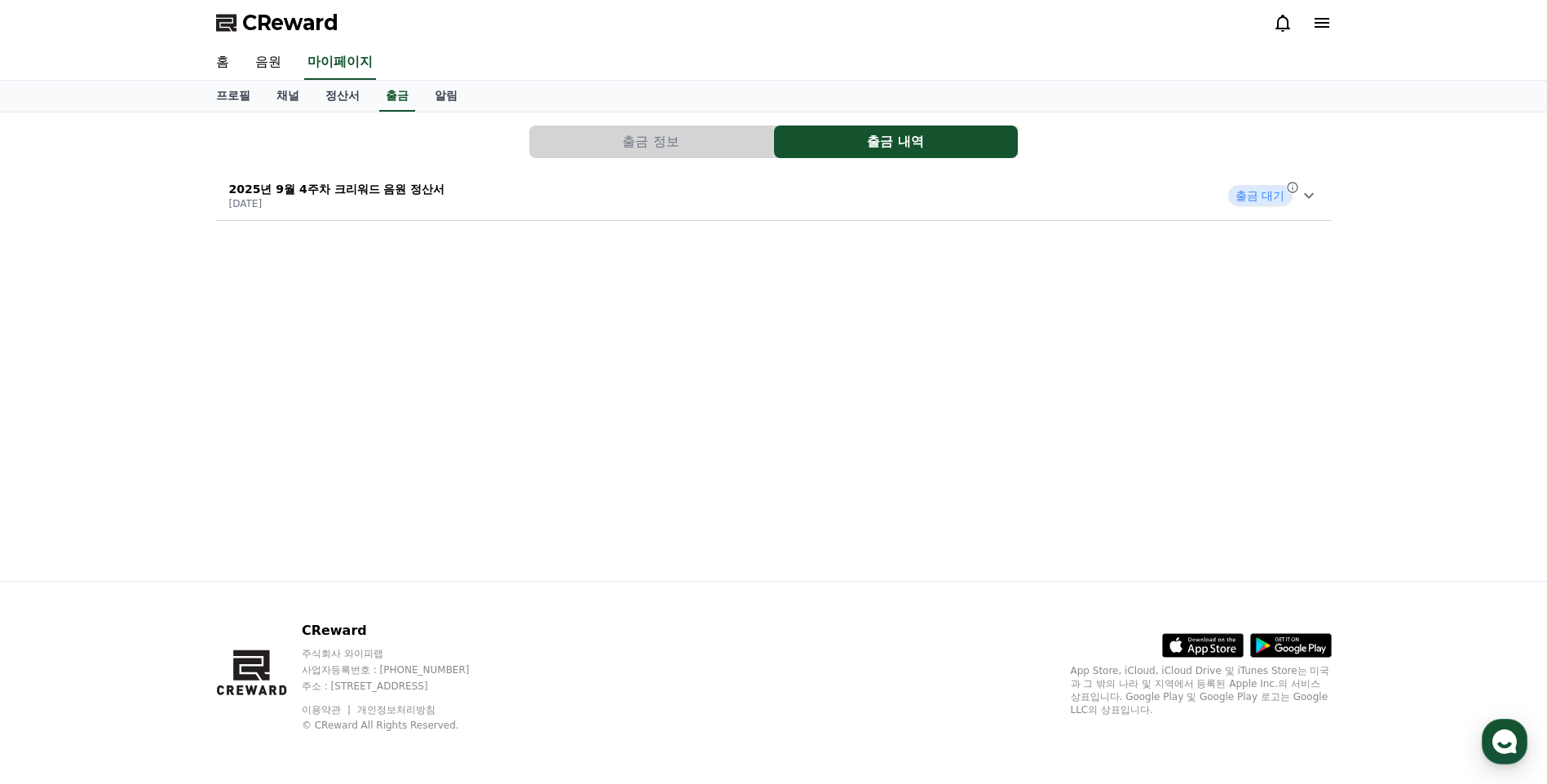
click at [606, 147] on button "출금 정보" at bounding box center [651, 142] width 243 height 32
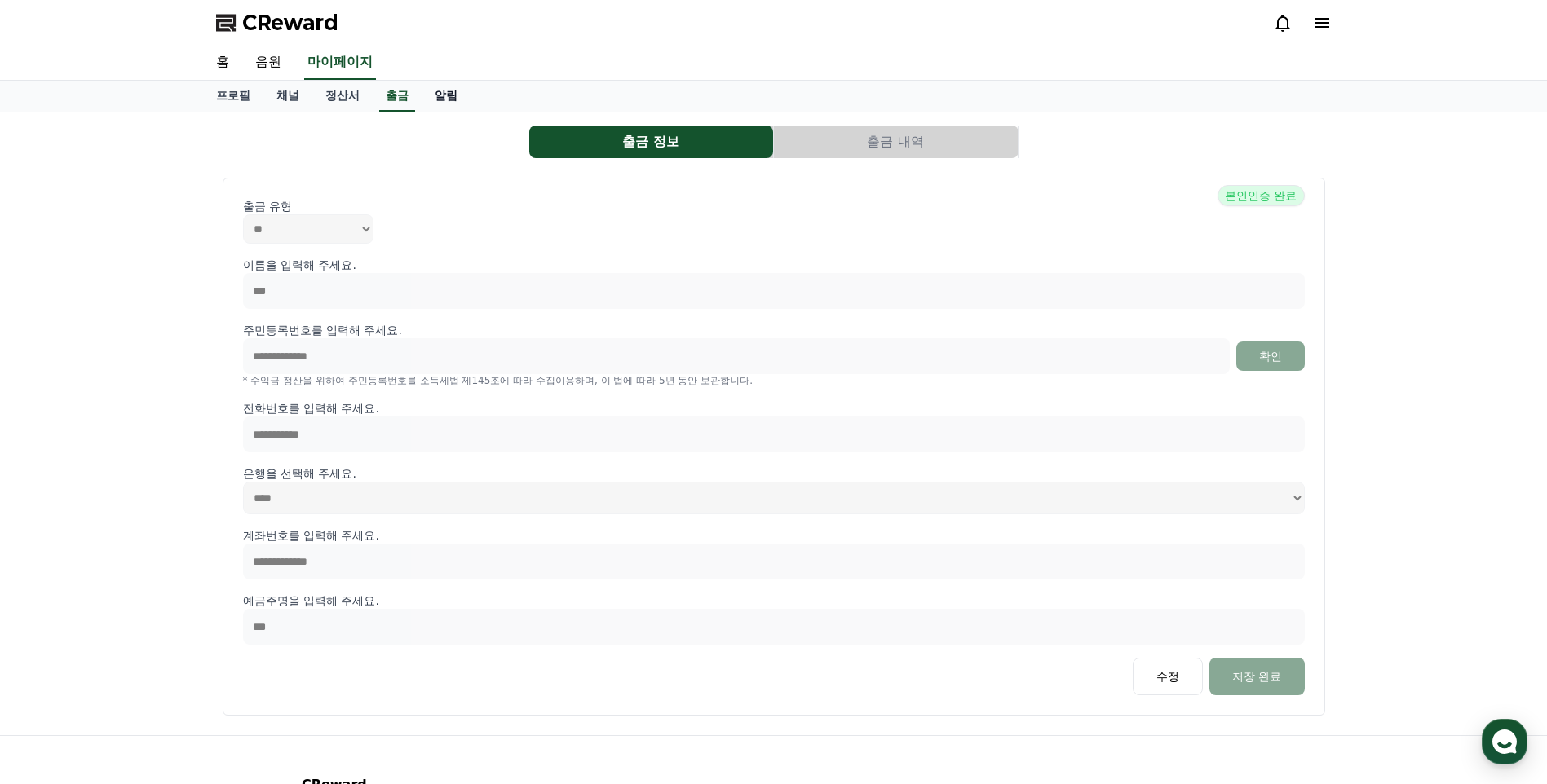
click at [444, 99] on link "알림" at bounding box center [446, 95] width 49 height 31
click at [389, 93] on link "출금" at bounding box center [397, 95] width 49 height 31
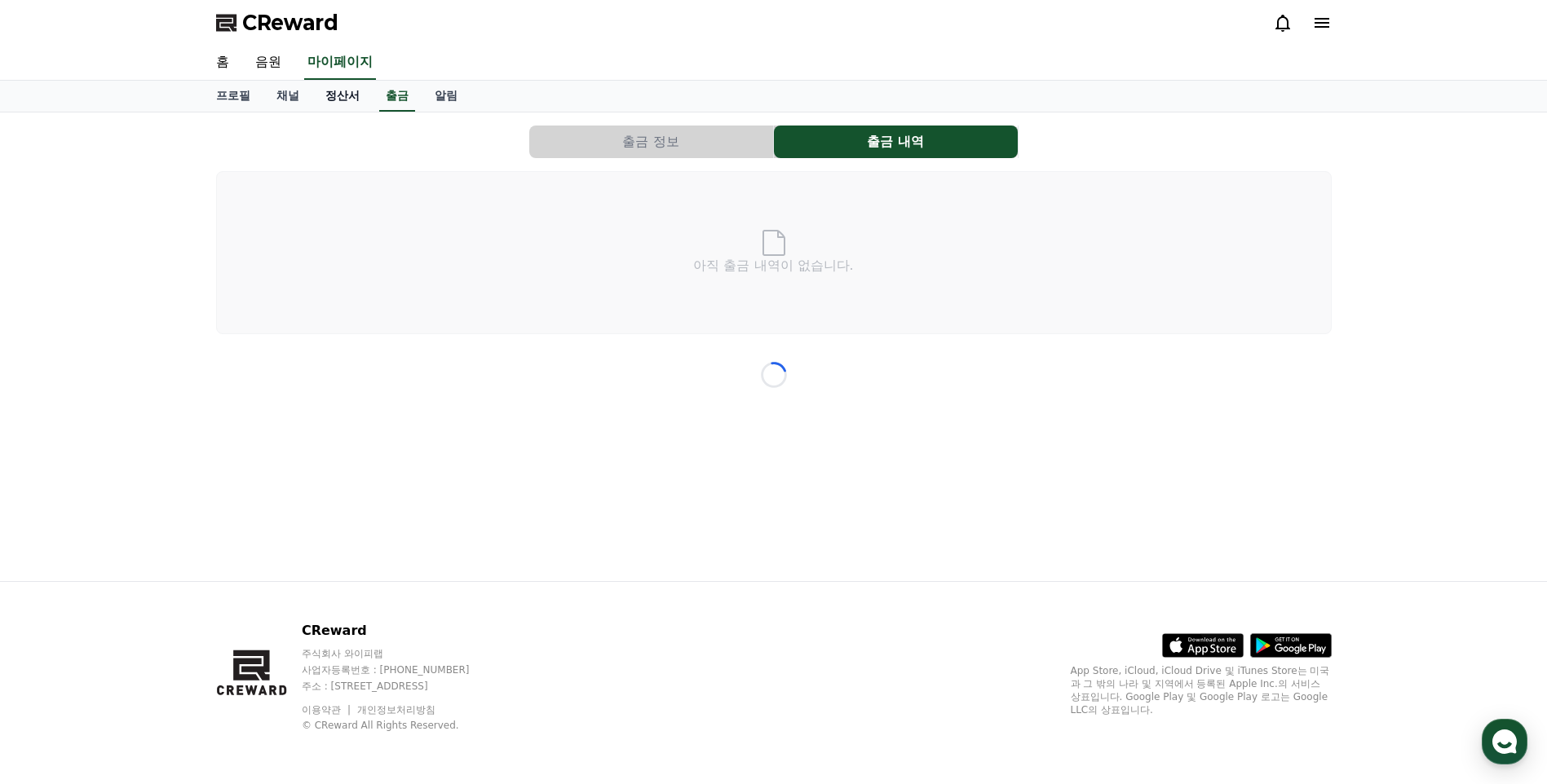
click at [348, 100] on link "정산서" at bounding box center [342, 95] width 60 height 31
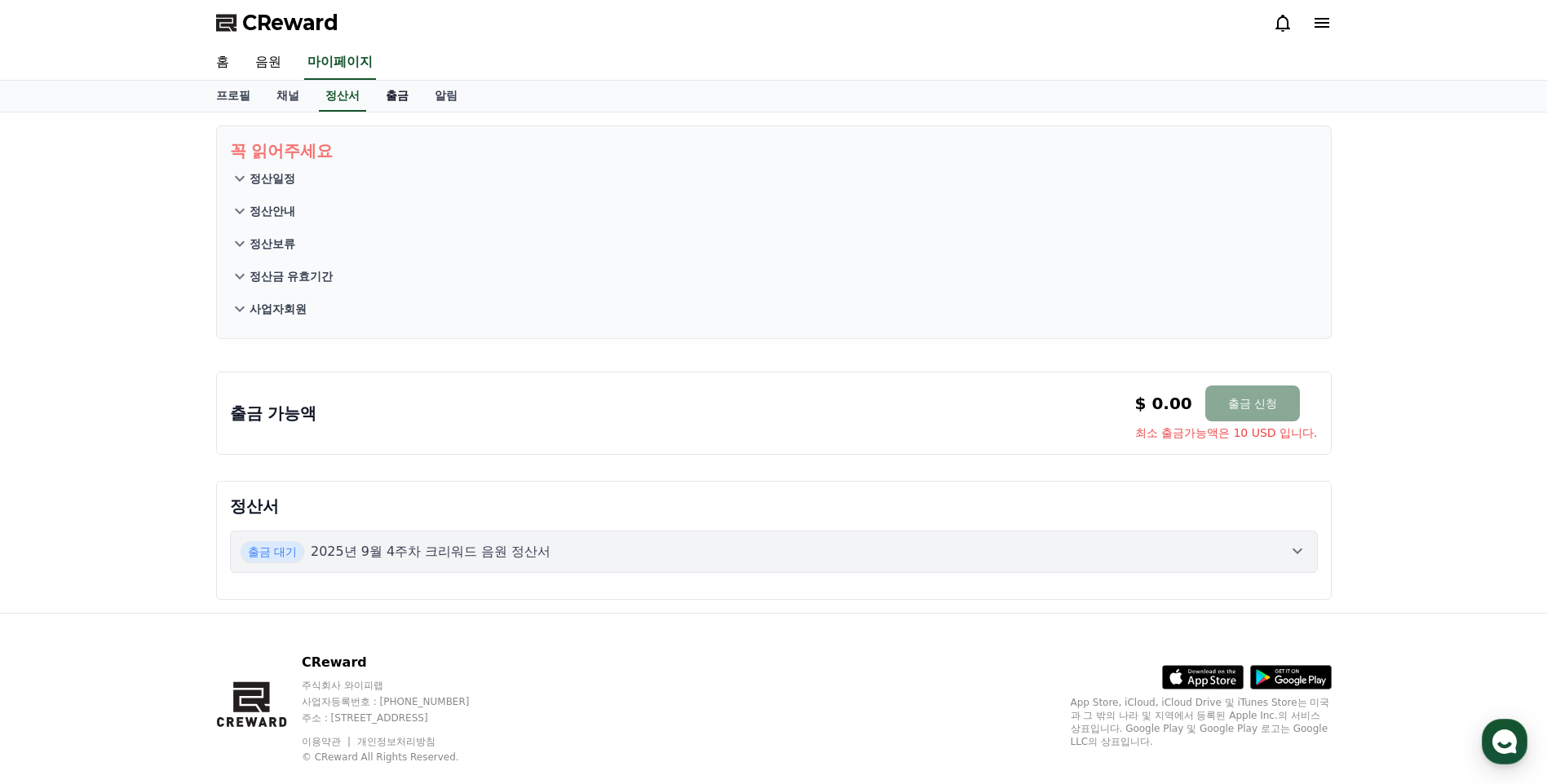
click at [378, 102] on link "출금" at bounding box center [397, 95] width 49 height 31
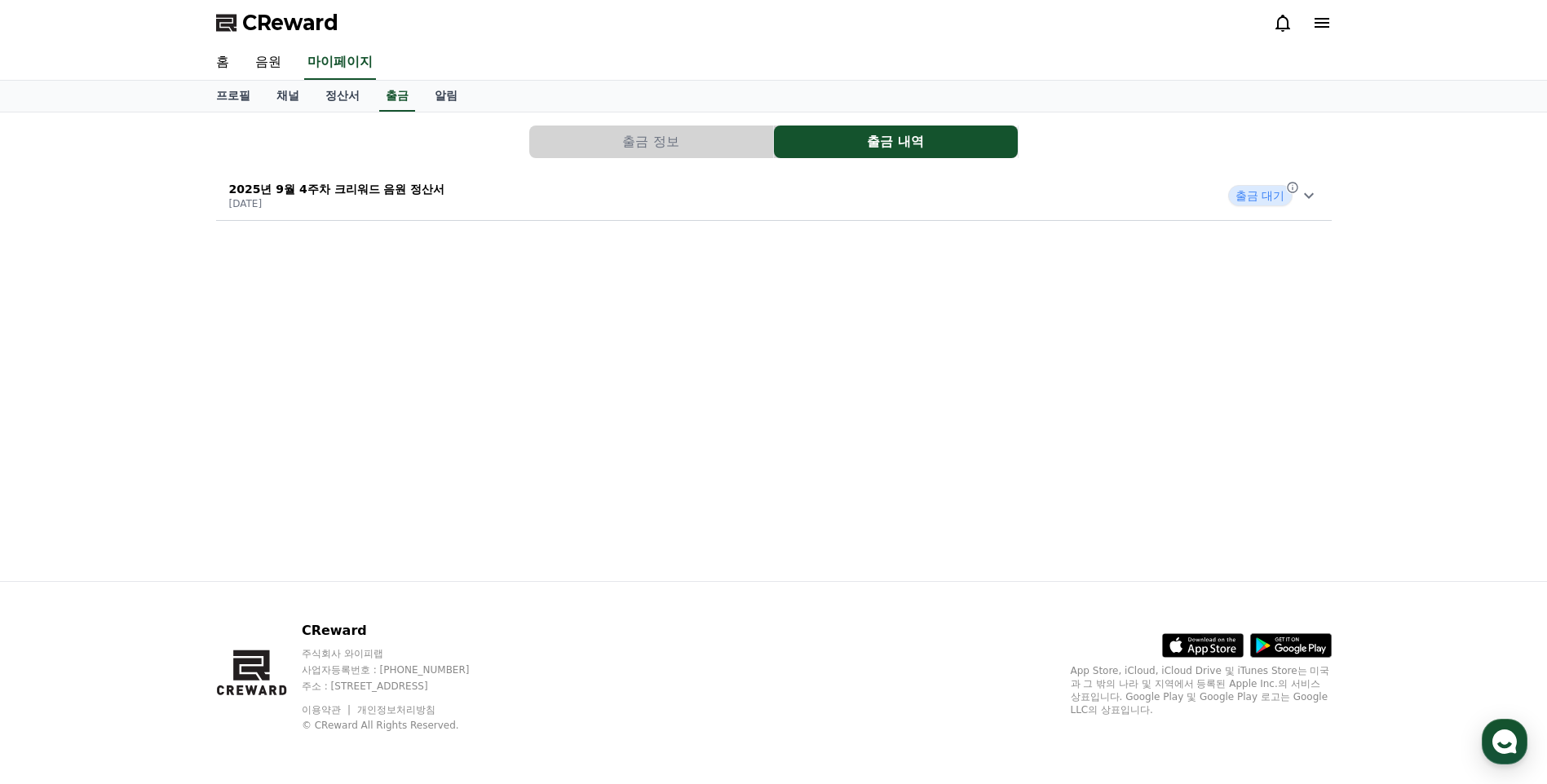
click at [451, 209] on div "2025년 9월 4주차 크리워드 음원 정산서 2025-10-01 출금 대기" at bounding box center [774, 195] width 1116 height 42
drag, startPoint x: 322, startPoint y: 256, endPoint x: 449, endPoint y: 288, distance: 131.0
click at [449, 288] on div "출금 신청일 2025-10-01 수익금 82,770 KRW 세액 -2,732 KRW 출금액 80,038 KRW 출금 상태 출금 대기 자세히 보기" at bounding box center [774, 305] width 1116 height 176
click at [339, 211] on div "2025년 9월 4주차 크리워드 음원 정산서 2025-10-01 출금 대기" at bounding box center [774, 195] width 1116 height 42
click at [152, 123] on div "출금 정보 출금 내역 2025년 9월 4주차 크리워드 음원 정산서 2025-10-01 출금 대기 출금 신청일 2025-10-01 수익금 82,…" at bounding box center [774, 347] width 1547 height 469
